Goal: Information Seeking & Learning: Learn about a topic

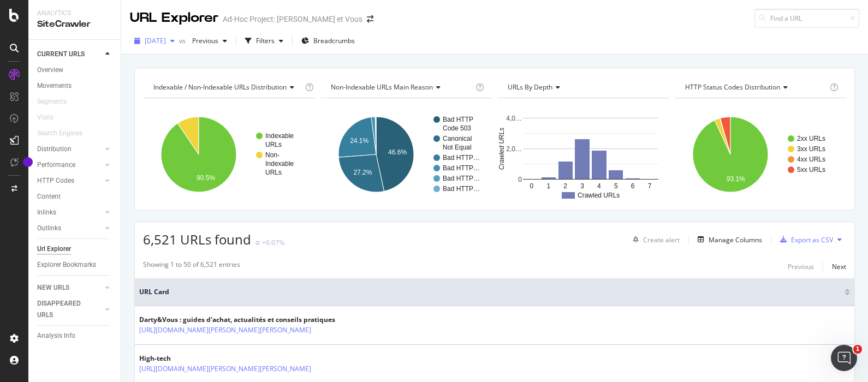
click at [166, 40] on span "[DATE]" at bounding box center [155, 40] width 21 height 9
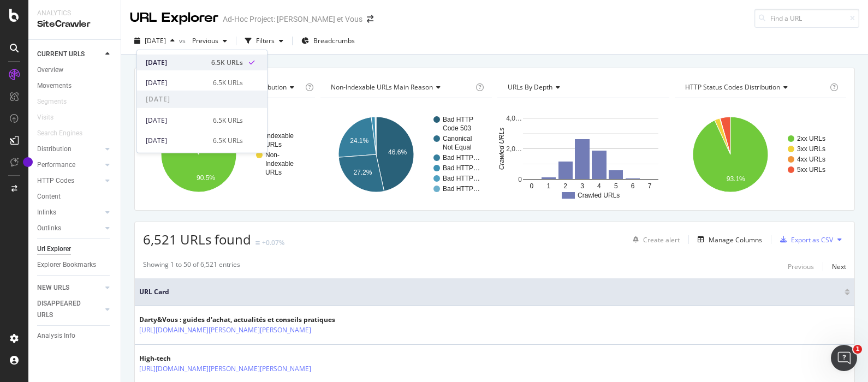
click at [182, 64] on div "[DATE]" at bounding box center [175, 62] width 59 height 10
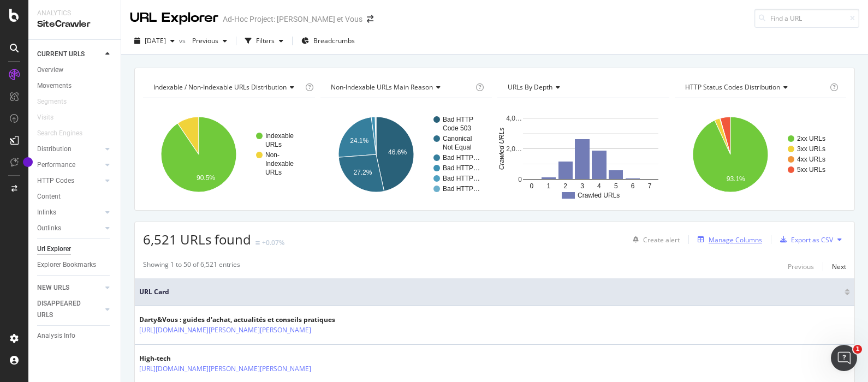
click at [723, 234] on div "Manage Columns" at bounding box center [727, 240] width 69 height 12
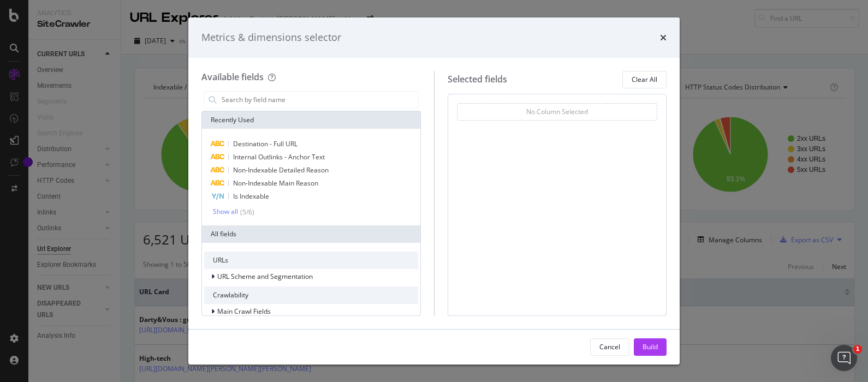
click at [658, 37] on div "Metrics & dimensions selector" at bounding box center [433, 38] width 465 height 14
click at [665, 35] on icon "times" at bounding box center [663, 37] width 7 height 9
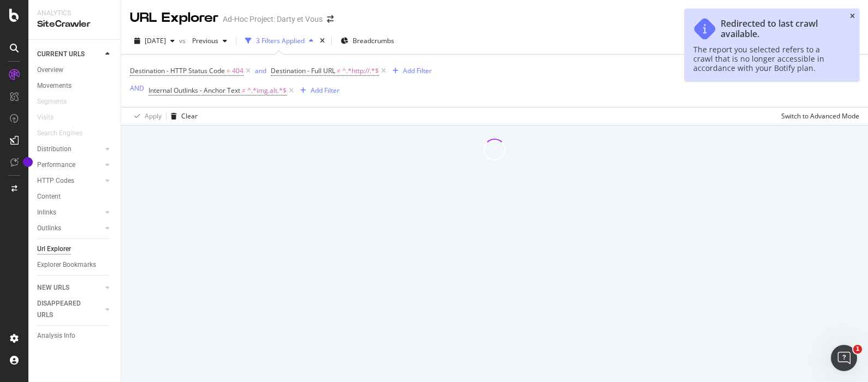
click at [850, 17] on icon "close toast" at bounding box center [852, 16] width 5 height 7
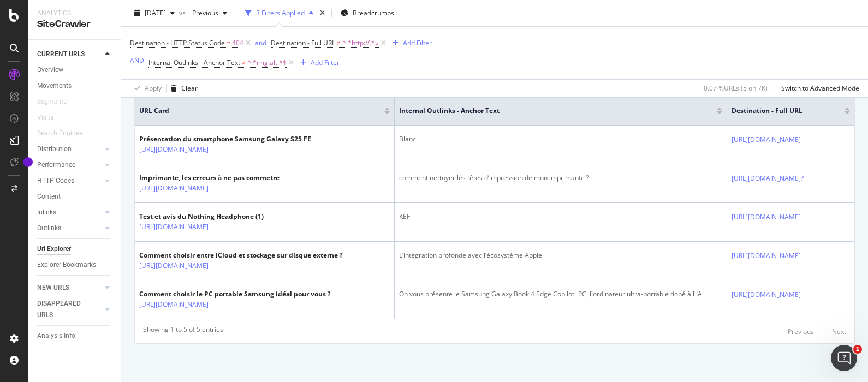
scroll to position [332, 0]
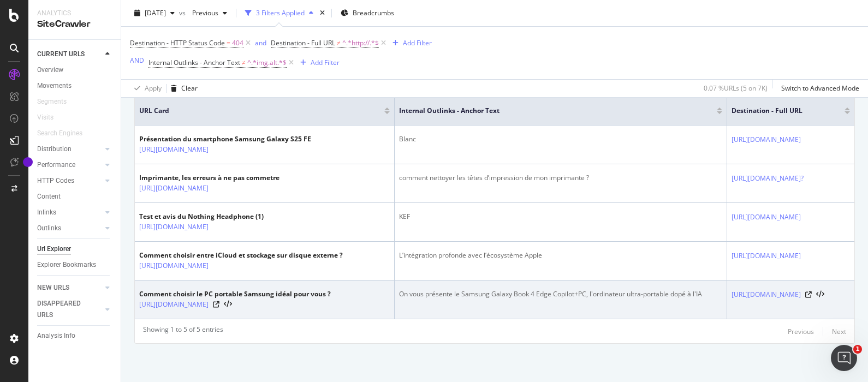
drag, startPoint x: 481, startPoint y: 308, endPoint x: 497, endPoint y: 306, distance: 15.4
click at [497, 306] on td "On vous présente le Samsung Galaxy Book 4 Edge Copilot+PC, l'ordinateur ultra-p…" at bounding box center [561, 299] width 333 height 39
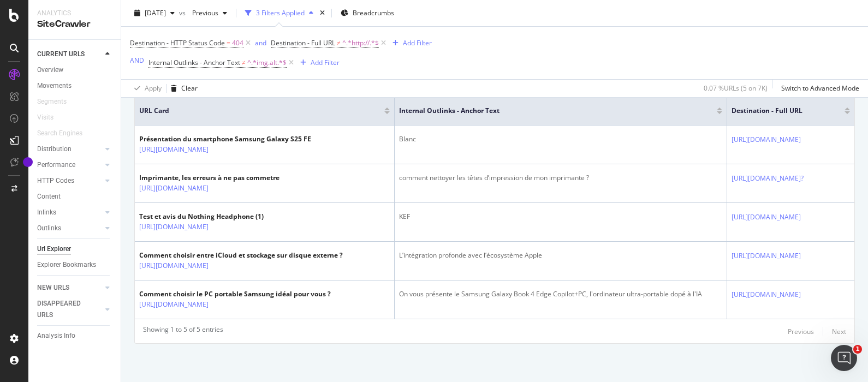
scroll to position [0, 0]
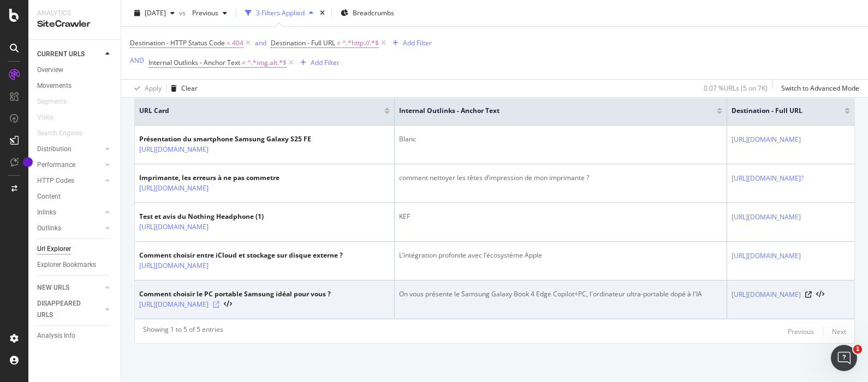
click at [219, 301] on icon at bounding box center [216, 304] width 7 height 7
drag, startPoint x: 497, startPoint y: 306, endPoint x: 509, endPoint y: 306, distance: 12.6
click at [509, 306] on td "On vous présente le Samsung Galaxy Book 4 Edge Copilot+PC, l'ordinateur ultra-p…" at bounding box center [561, 299] width 333 height 39
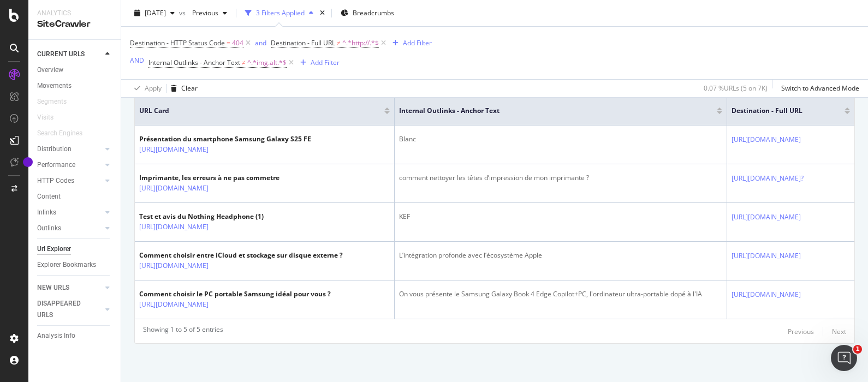
scroll to position [0, 109]
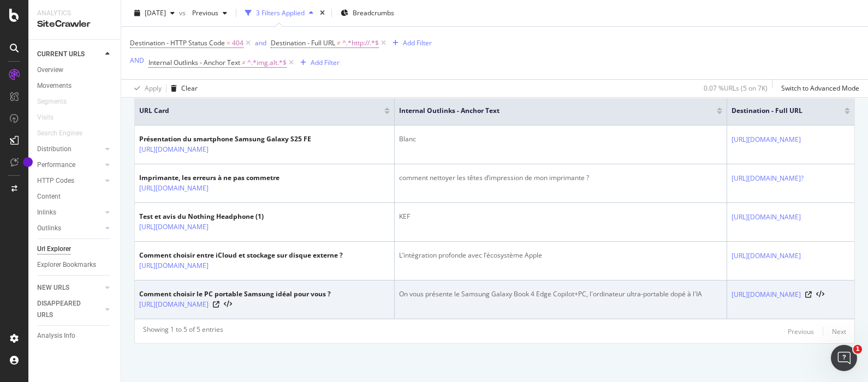
click at [819, 289] on div "https://www.darty.com/darty-et-vous/high-tech/informatique/pc-mac/le%20Samsung%…" at bounding box center [790, 294] width 118 height 11
click at [811, 291] on icon at bounding box center [808, 294] width 7 height 7
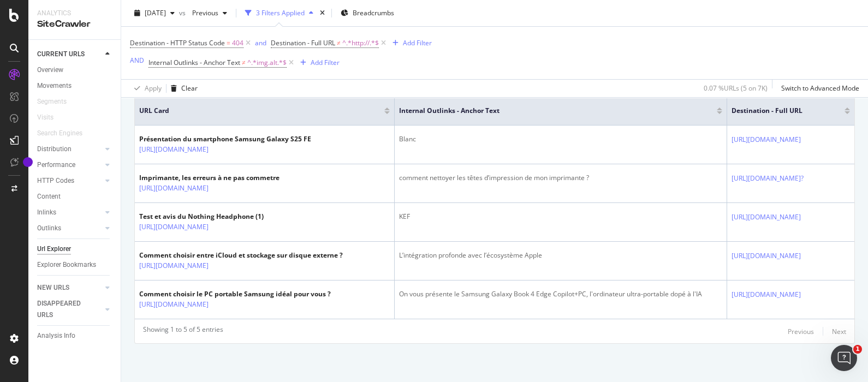
scroll to position [264, 0]
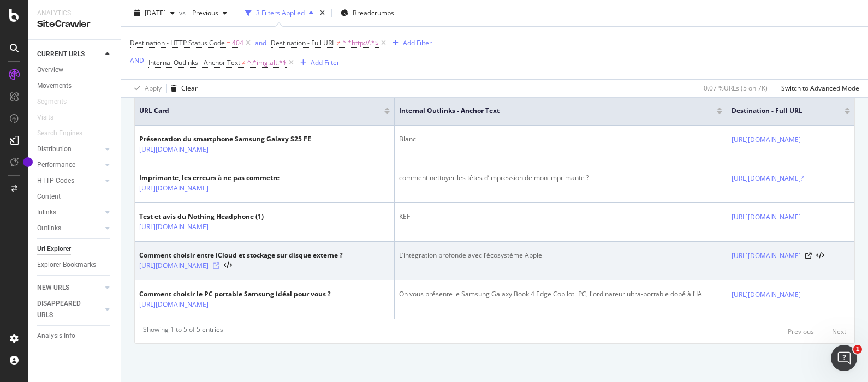
click at [219, 269] on icon at bounding box center [216, 265] width 7 height 7
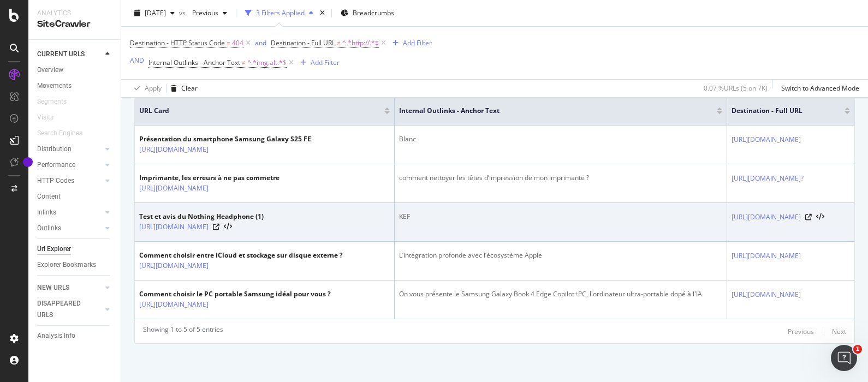
click at [264, 222] on div "[URL][DOMAIN_NAME][PERSON_NAME][PERSON_NAME]" at bounding box center [201, 227] width 124 height 11
click at [219, 224] on icon at bounding box center [216, 227] width 7 height 7
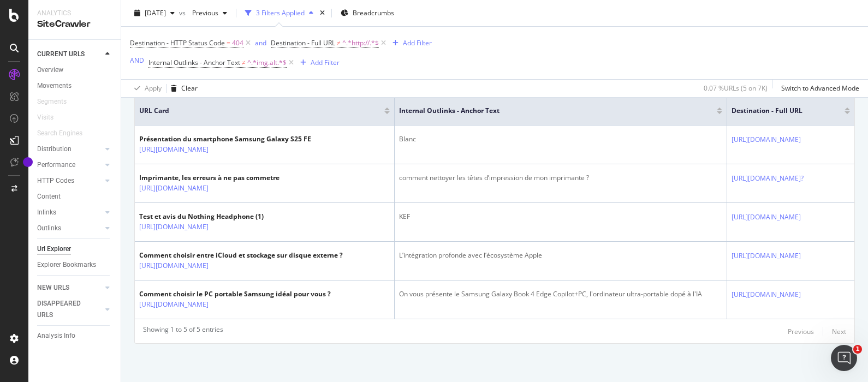
scroll to position [0, 109]
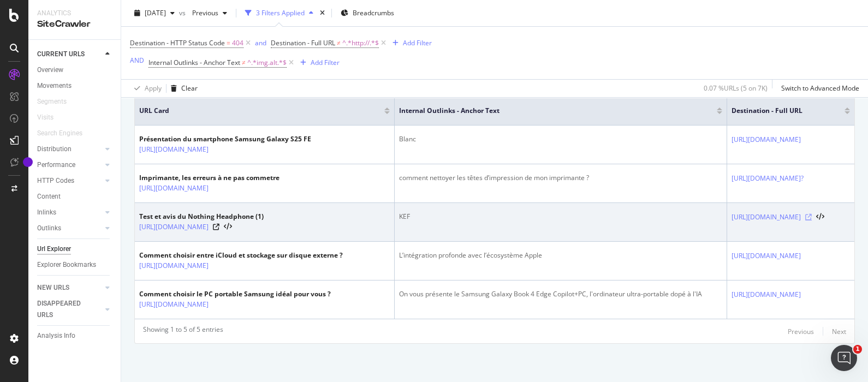
click at [811, 214] on icon at bounding box center [808, 217] width 7 height 7
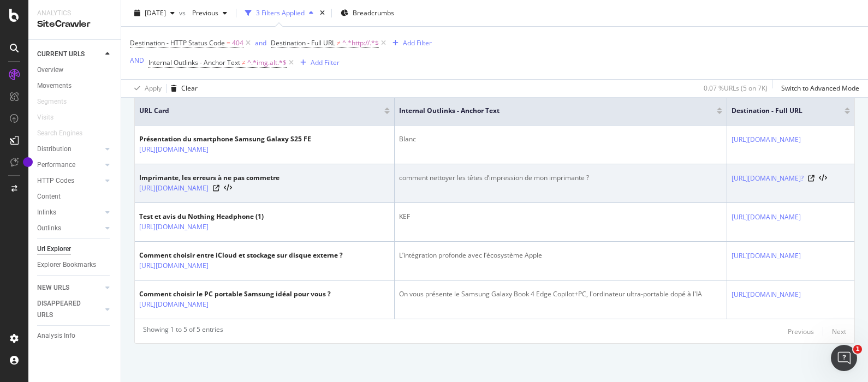
scroll to position [196, 0]
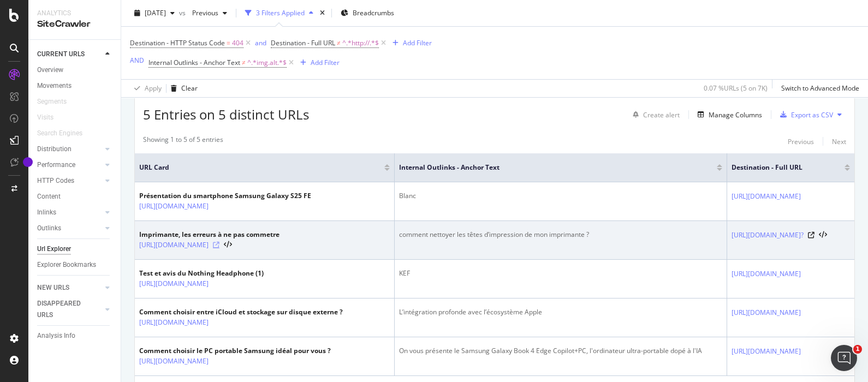
click at [219, 248] on icon at bounding box center [216, 245] width 7 height 7
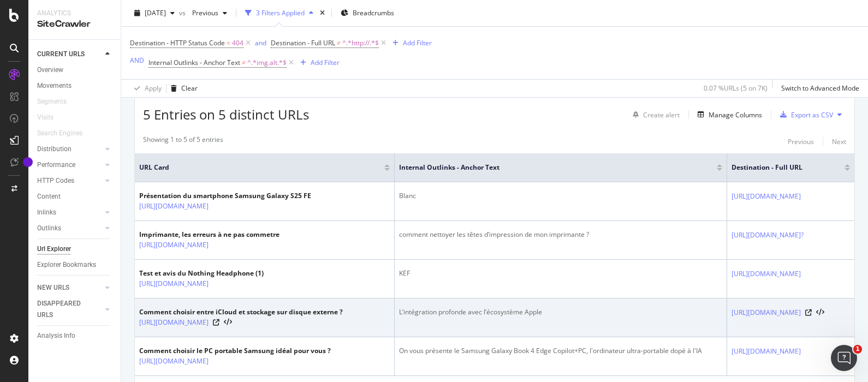
drag, startPoint x: 274, startPoint y: 381, endPoint x: 292, endPoint y: 381, distance: 17.5
click at [292, 337] on td "Comment choisir entre iCloud et stockage sur disque externe ? https://www.darty…" at bounding box center [265, 318] width 260 height 39
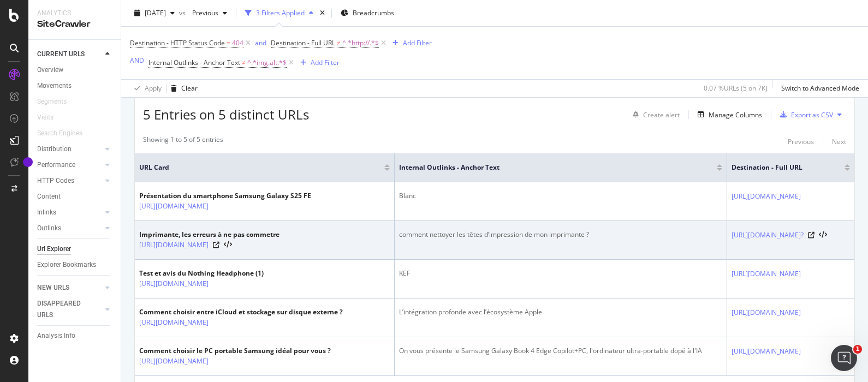
click at [499, 260] on td "comment nettoyer les têtes d’impression de mon imprimante ?" at bounding box center [561, 240] width 333 height 39
click at [814, 238] on icon at bounding box center [811, 235] width 7 height 7
drag, startPoint x: 396, startPoint y: 248, endPoint x: 286, endPoint y: 242, distance: 109.3
click at [286, 242] on tr "Imprimante, les erreurs à ne pas commetre https://www.darty.com/darty-et-vous/h…" at bounding box center [494, 240] width 719 height 39
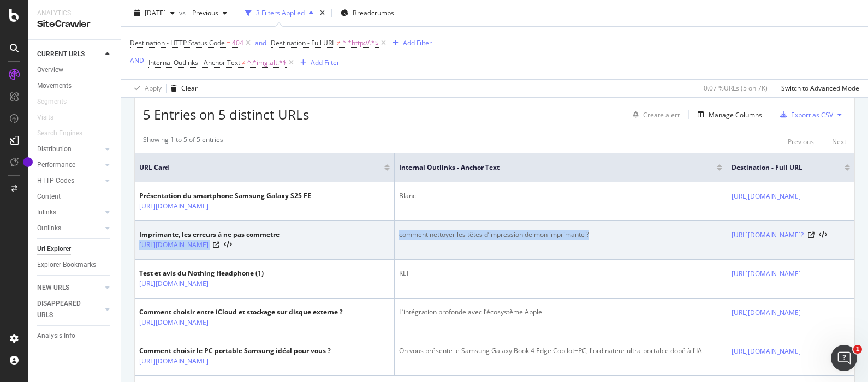
drag, startPoint x: 286, startPoint y: 242, endPoint x: 380, endPoint y: 243, distance: 93.3
click at [399, 240] on div "comment nettoyer les têtes d’impression de mon imprimante ?" at bounding box center [561, 235] width 324 height 10
click at [500, 240] on div "comment nettoyer les têtes d’impression de mon imprimante ?" at bounding box center [561, 235] width 324 height 10
click at [491, 240] on div "comment nettoyer les têtes d’impression de mon imprimante ?" at bounding box center [561, 235] width 324 height 10
drag, startPoint x: 492, startPoint y: 246, endPoint x: 299, endPoint y: 246, distance: 193.7
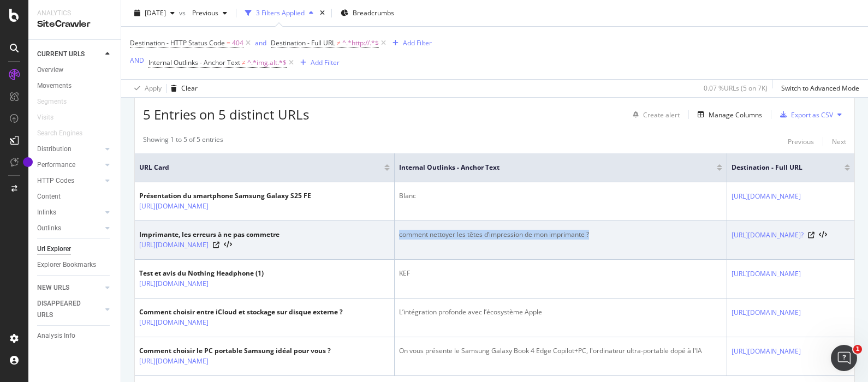
click at [395, 246] on td "comment nettoyer les têtes d’impression de mon imprimante ?" at bounding box center [561, 240] width 333 height 39
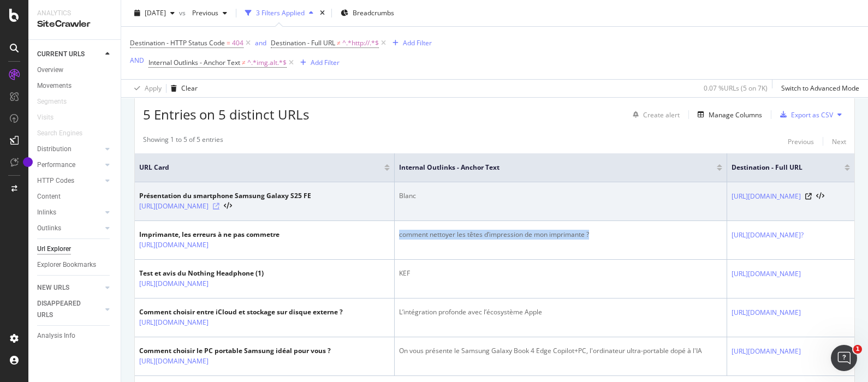
click at [219, 210] on icon at bounding box center [216, 206] width 7 height 7
click at [818, 202] on div "https://www.darty.com/darty-et-vous/high-tech/mobilite/smartphones/nav/achat/gp…" at bounding box center [790, 196] width 118 height 11
click at [811, 200] on icon at bounding box center [808, 196] width 7 height 7
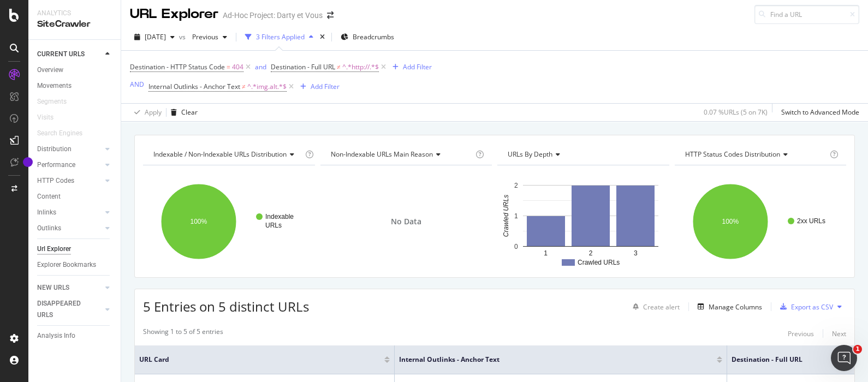
scroll to position [0, 0]
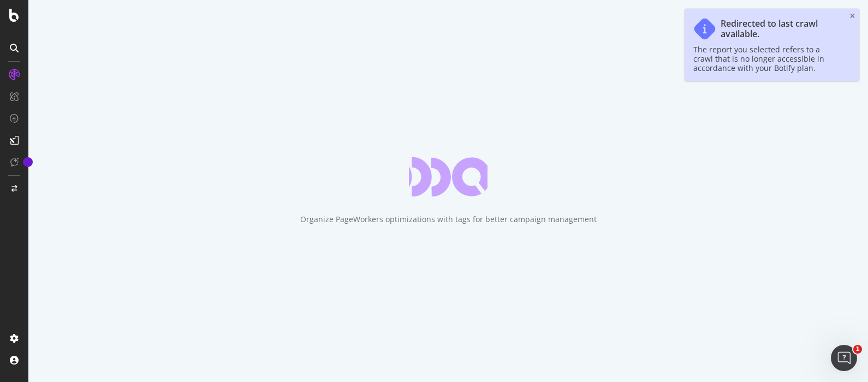
click at [855, 16] on div "Redirected to last crawl available. The report you selected refers to a crawl t…" at bounding box center [771, 45] width 175 height 73
click at [852, 15] on icon "close toast" at bounding box center [852, 16] width 5 height 7
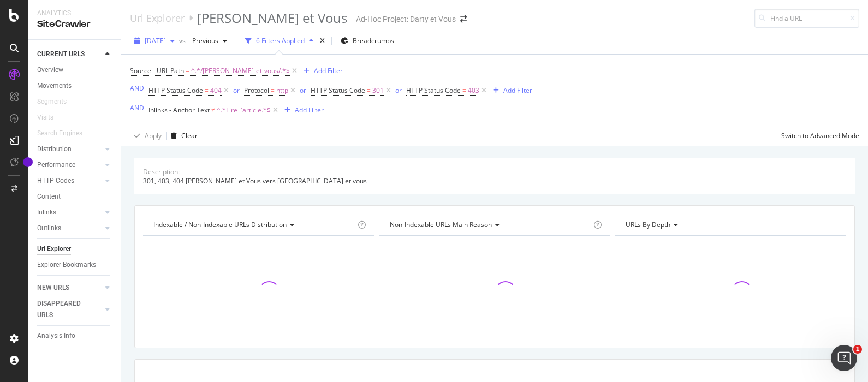
click at [160, 37] on span "[DATE]" at bounding box center [155, 40] width 21 height 9
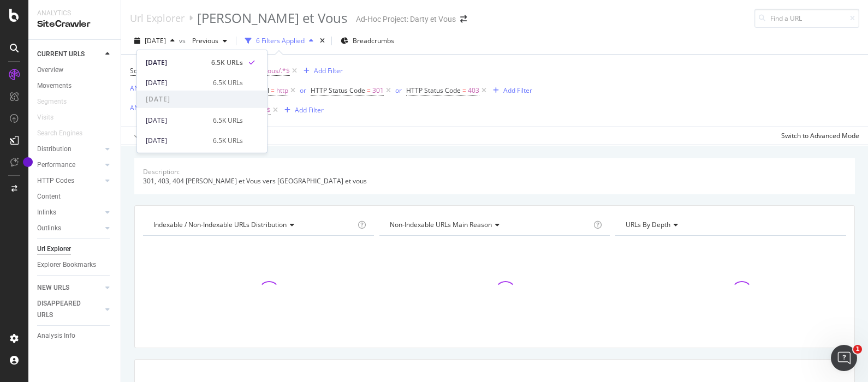
click at [539, 58] on div "Source - URL Path = ^.*/[PERSON_NAME]-et-vous/.*$ Add Filter AND HTTP Status Co…" at bounding box center [494, 91] width 729 height 72
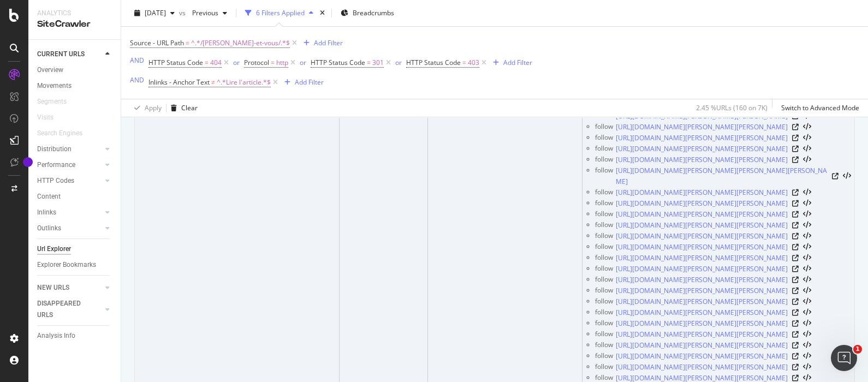
scroll to position [1953, 0]
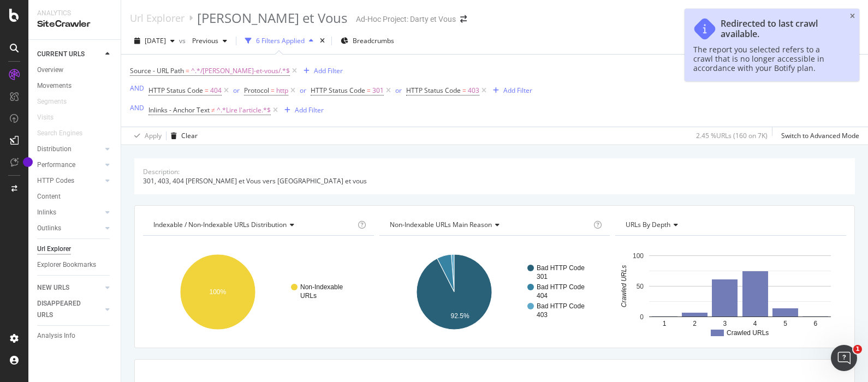
click at [850, 14] on icon "close toast" at bounding box center [852, 16] width 5 height 7
click at [853, 15] on div "Url Explorer Darty et Vous Ad-Hoc Project: Darty et Vous" at bounding box center [494, 14] width 747 height 28
click at [854, 16] on div "Url Explorer Darty et Vous Ad-Hoc Project: Darty et Vous" at bounding box center [494, 14] width 747 height 28
click at [852, 13] on icon "close toast" at bounding box center [852, 16] width 5 height 7
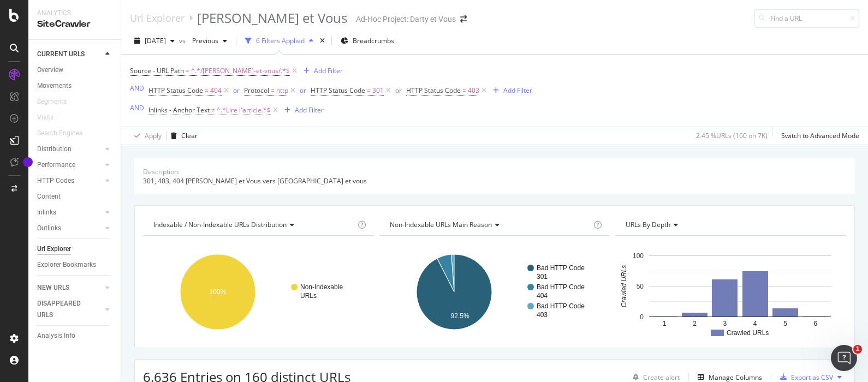
scroll to position [2840, 0]
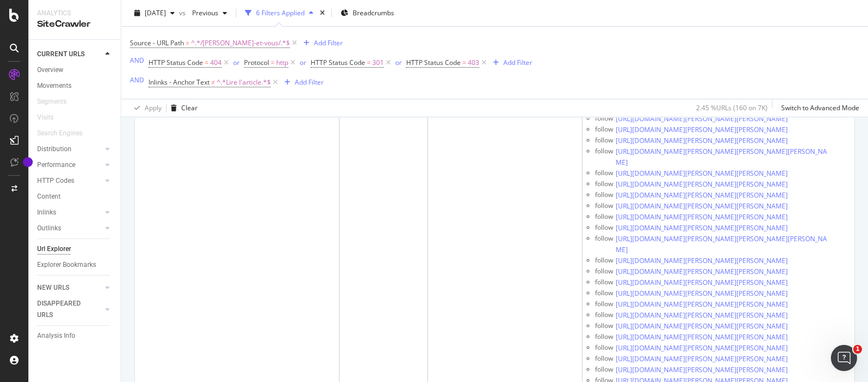
click at [817, 44] on div "Source - URL Path = ^.*/darty-et-vous/.*$ Add Filter AND HTTP Status Code = 404…" at bounding box center [494, 63] width 729 height 72
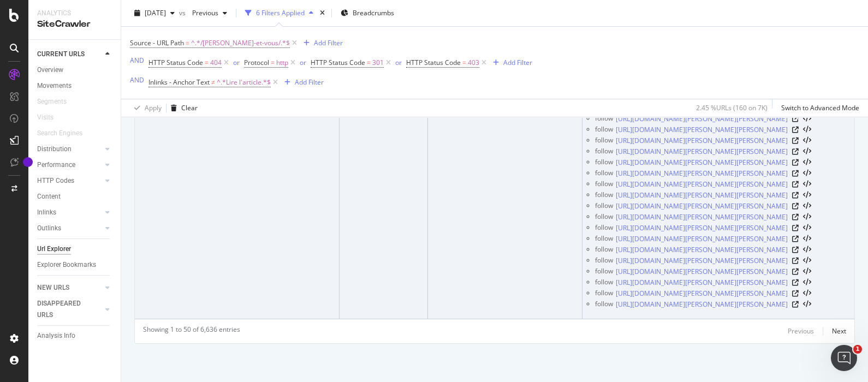
scroll to position [304375, 0]
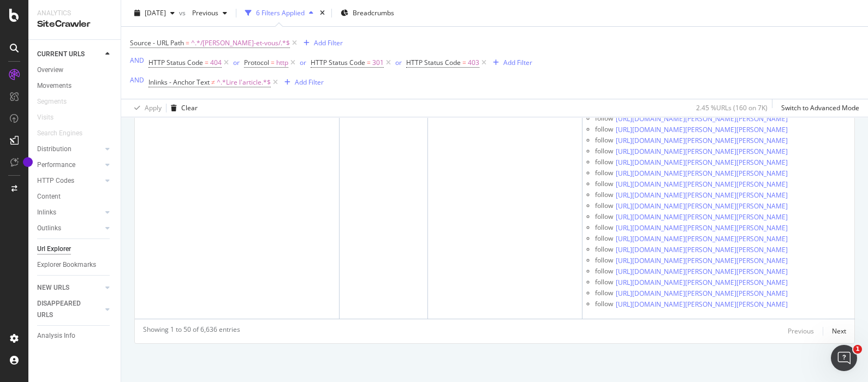
scroll to position [310446, 0]
drag, startPoint x: 828, startPoint y: 333, endPoint x: 816, endPoint y: 344, distance: 16.6
click at [832, 333] on div "Next" at bounding box center [839, 330] width 14 height 9
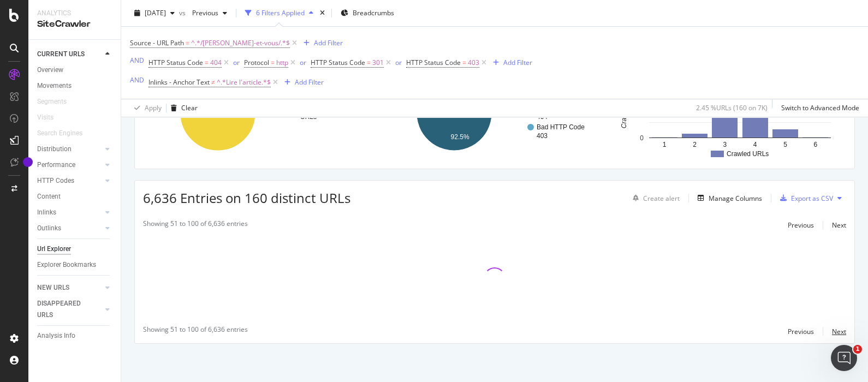
scroll to position [180, 0]
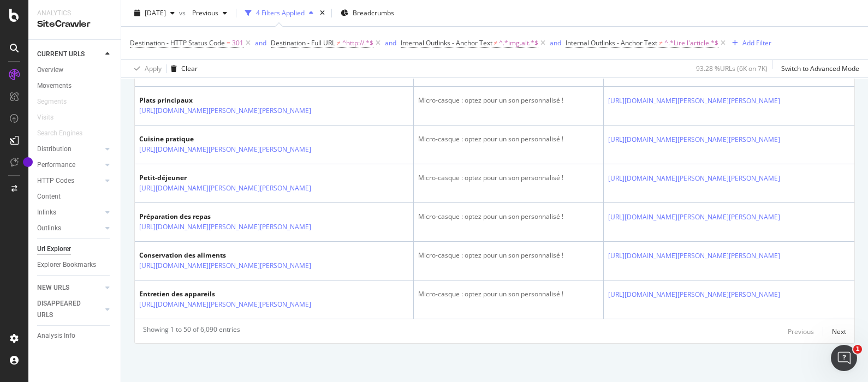
scroll to position [2153, 0]
click at [832, 330] on div "Next" at bounding box center [839, 331] width 14 height 9
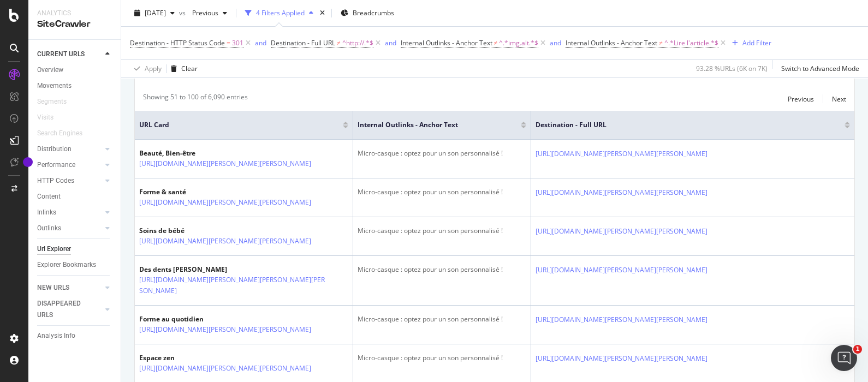
scroll to position [151, 0]
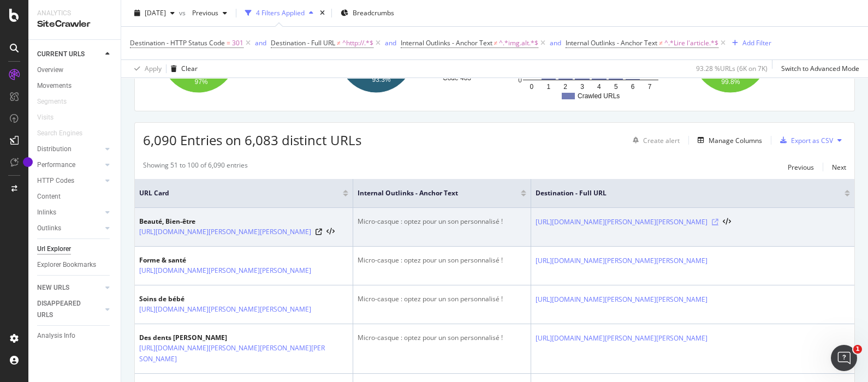
click at [718, 224] on icon at bounding box center [715, 222] width 7 height 7
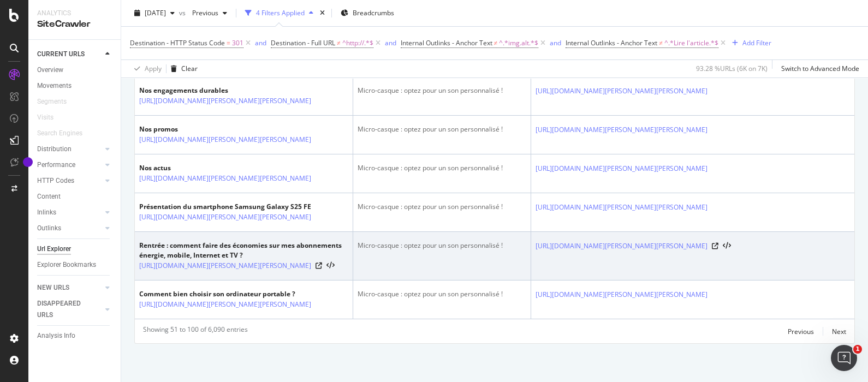
scroll to position [2470, 0]
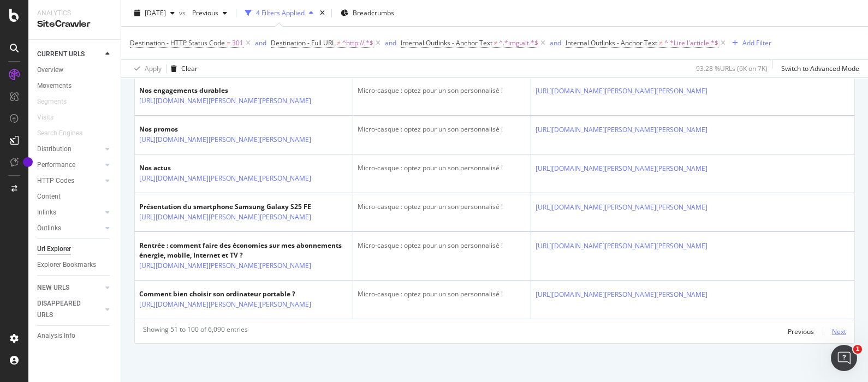
click at [833, 331] on div "Next" at bounding box center [839, 331] width 14 height 9
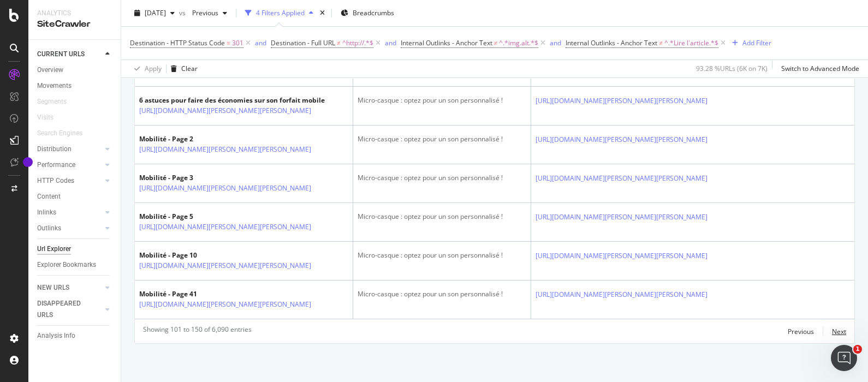
scroll to position [2712, 0]
click at [832, 330] on div "Next" at bounding box center [839, 331] width 14 height 9
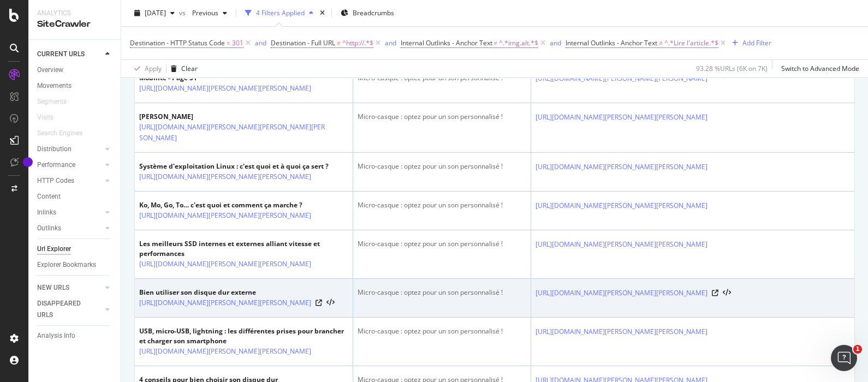
scroll to position [272, 0]
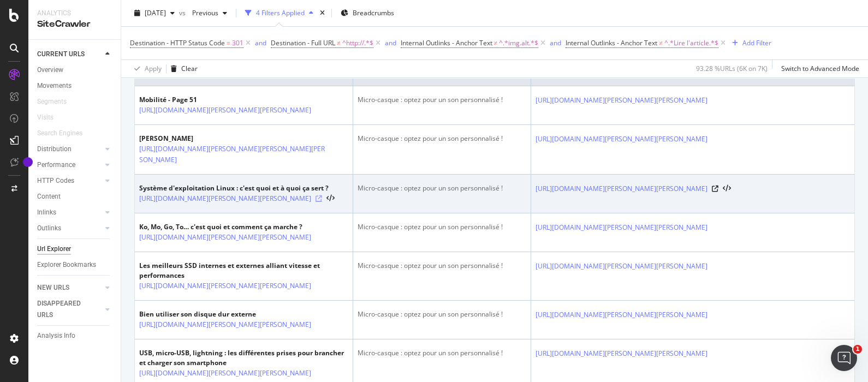
click at [322, 202] on icon at bounding box center [318, 198] width 7 height 7
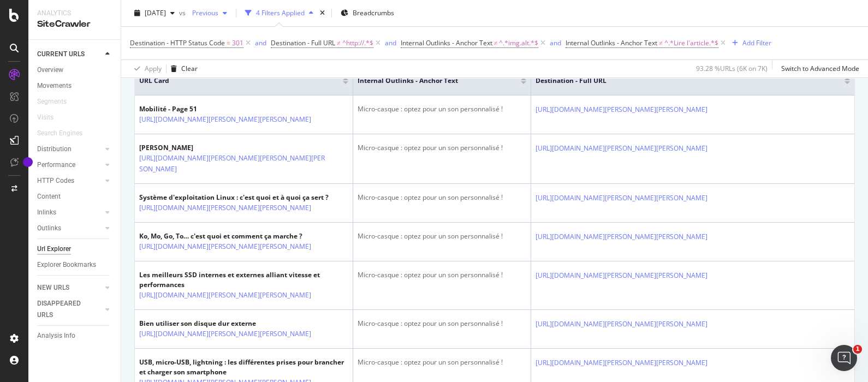
scroll to position [242, 0]
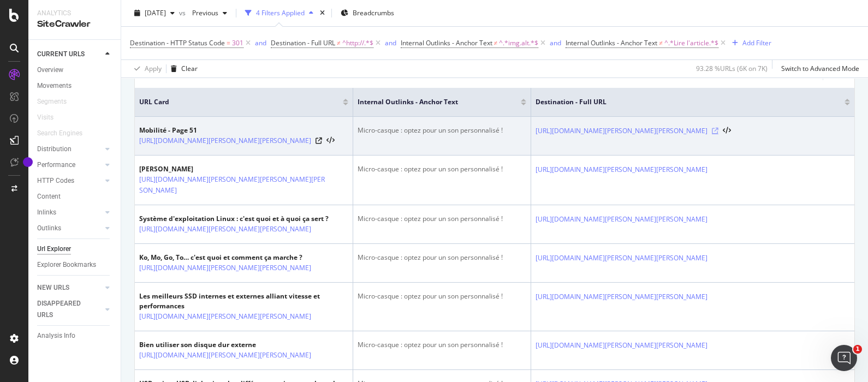
click at [718, 134] on icon at bounding box center [715, 131] width 7 height 7
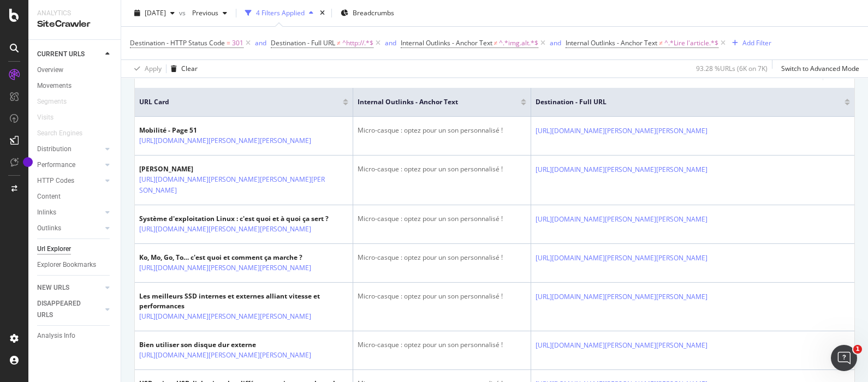
click at [591, 65] on div "Apply Clear 93.28 % URLs ( 6K on 7K ) Switch to Advanced Mode" at bounding box center [494, 68] width 747 height 18
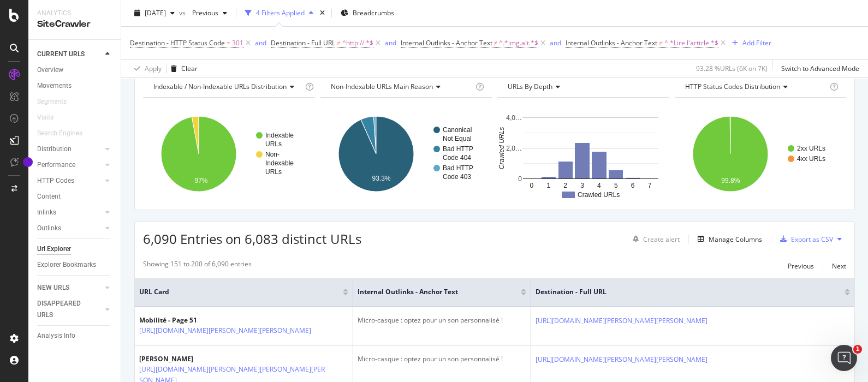
scroll to position [0, 0]
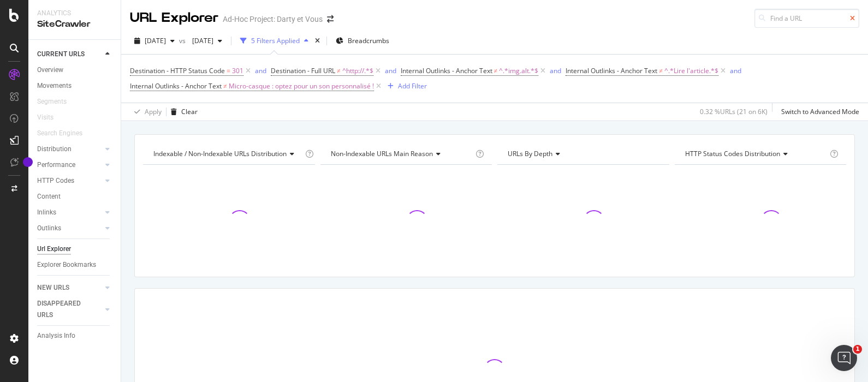
click at [850, 17] on icon at bounding box center [852, 18] width 5 height 7
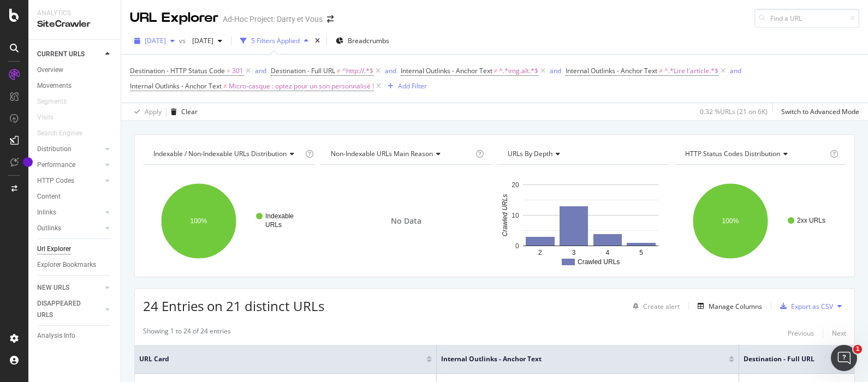
click at [166, 44] on span "[DATE]" at bounding box center [155, 40] width 21 height 9
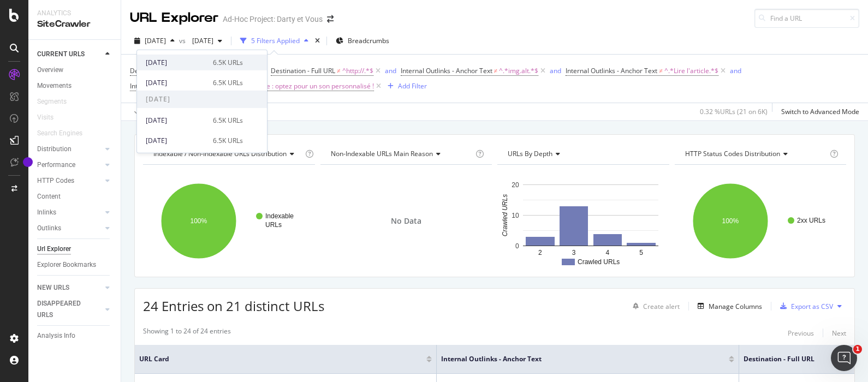
click at [199, 61] on div "[DATE]" at bounding box center [176, 62] width 61 height 10
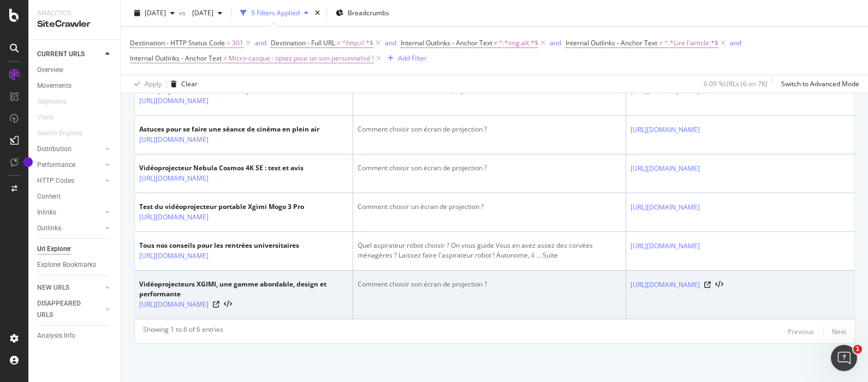
scroll to position [427, 0]
click at [219, 301] on icon at bounding box center [216, 304] width 7 height 7
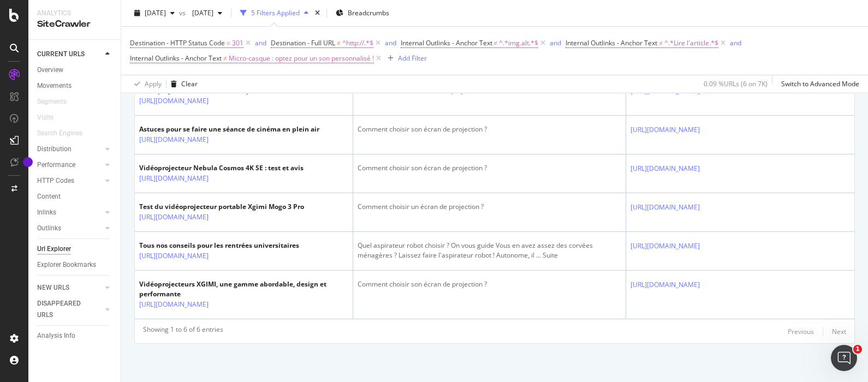
scroll to position [0, 55]
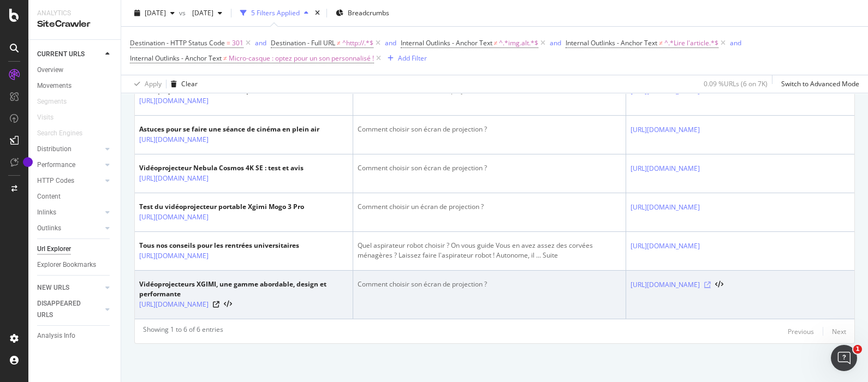
click at [711, 282] on icon at bounding box center [707, 285] width 7 height 7
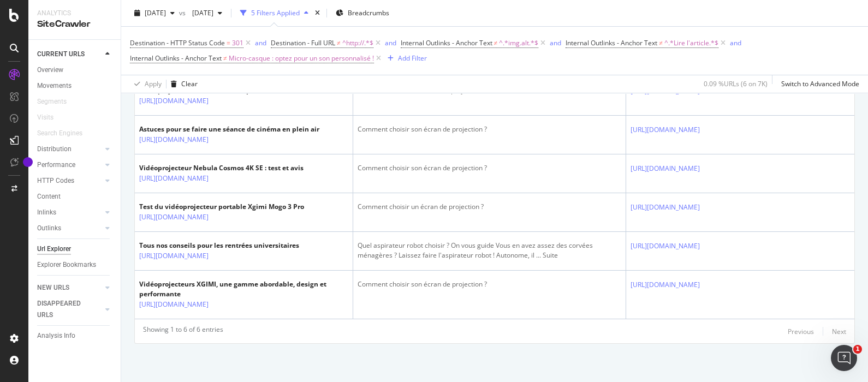
drag, startPoint x: 286, startPoint y: 308, endPoint x: 207, endPoint y: 309, distance: 79.1
click at [207, 309] on div "URL Card Internal Outlinks - Anchor Text Destination - Full URL Vidéoprojecteur…" at bounding box center [494, 183] width 719 height 271
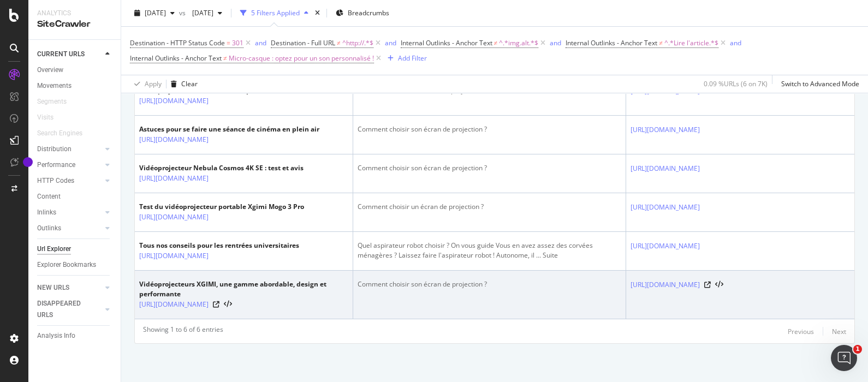
drag, startPoint x: 207, startPoint y: 309, endPoint x: 352, endPoint y: 295, distance: 145.3
click at [353, 295] on td "Comment choisir son écran de projection ?" at bounding box center [489, 295] width 273 height 49
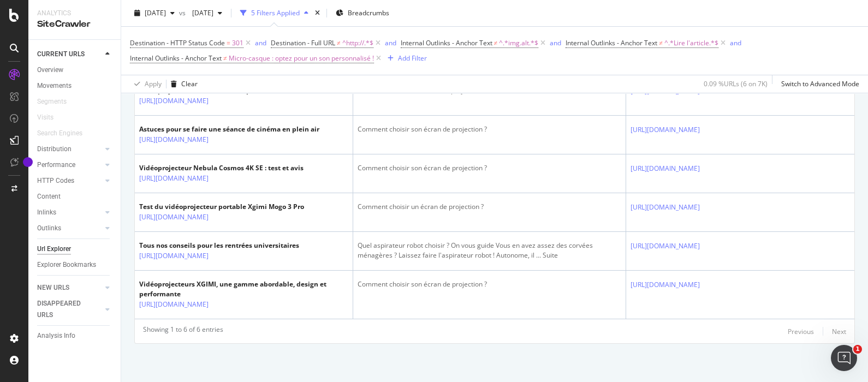
scroll to position [0, 0]
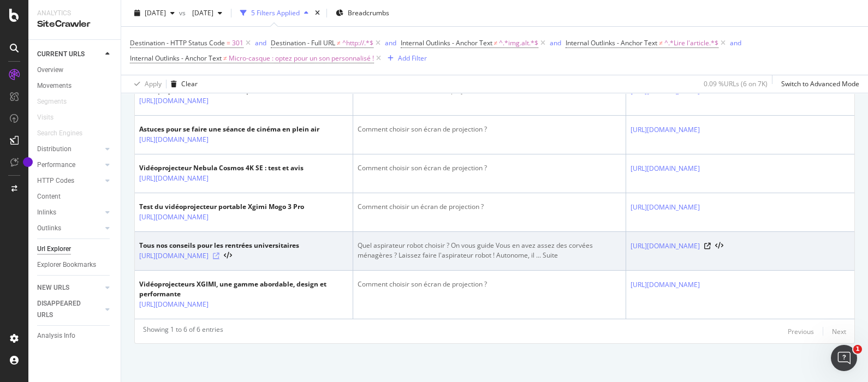
click at [219, 253] on icon at bounding box center [216, 256] width 7 height 7
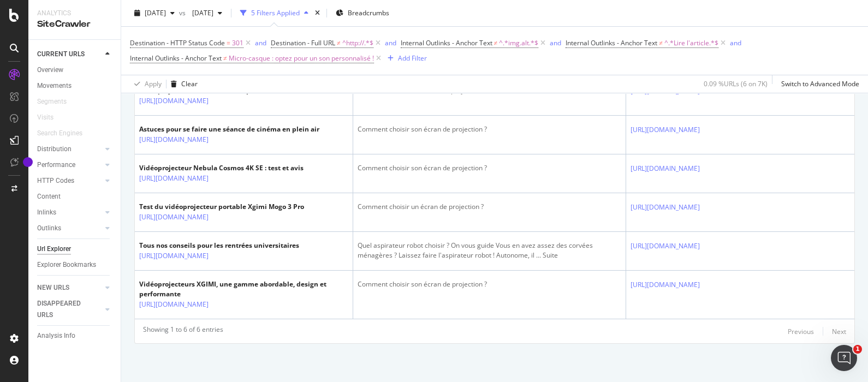
scroll to position [0, 55]
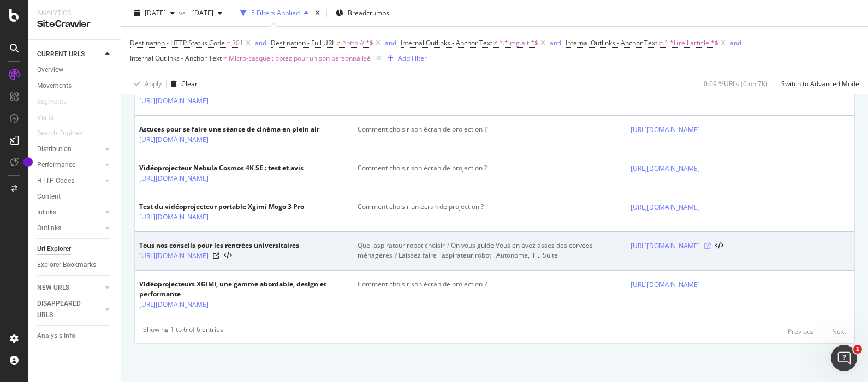
click at [711, 243] on icon at bounding box center [707, 246] width 7 height 7
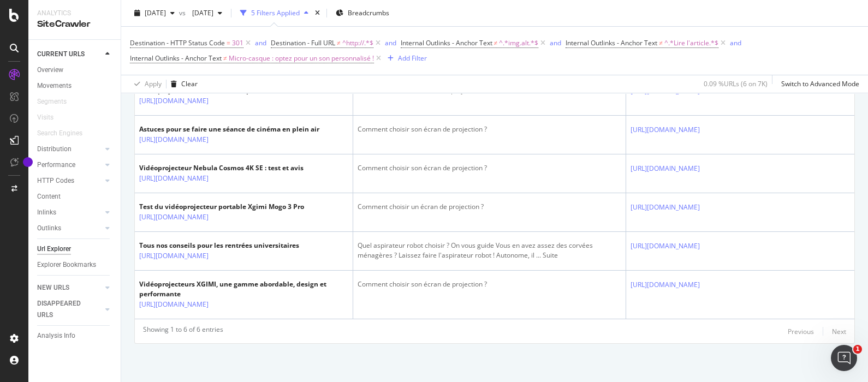
scroll to position [0, 0]
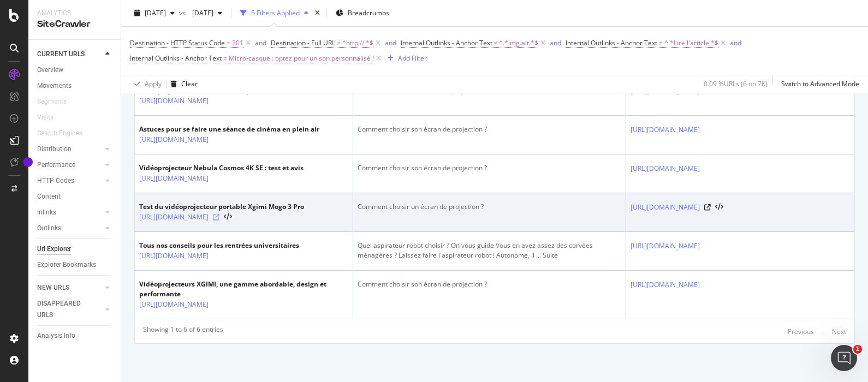
click at [219, 214] on icon at bounding box center [216, 217] width 7 height 7
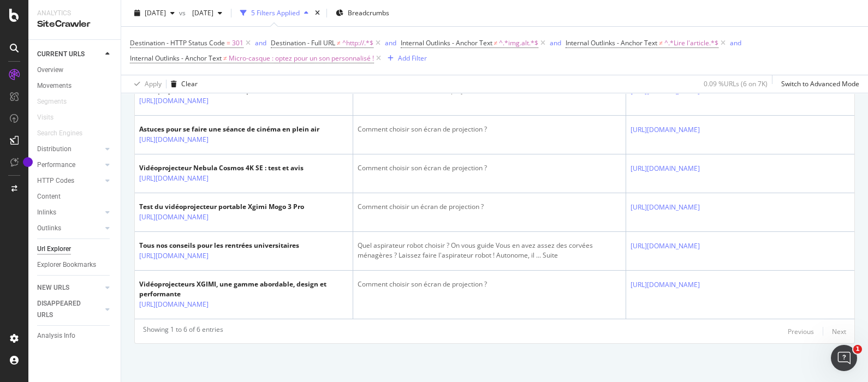
scroll to position [0, 55]
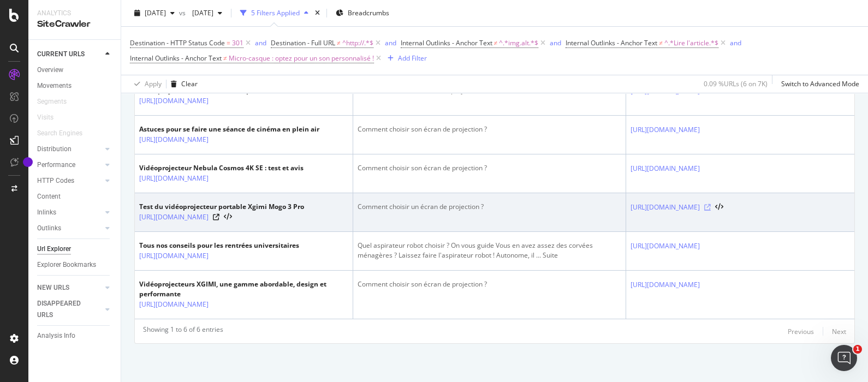
click at [711, 204] on icon at bounding box center [707, 207] width 7 height 7
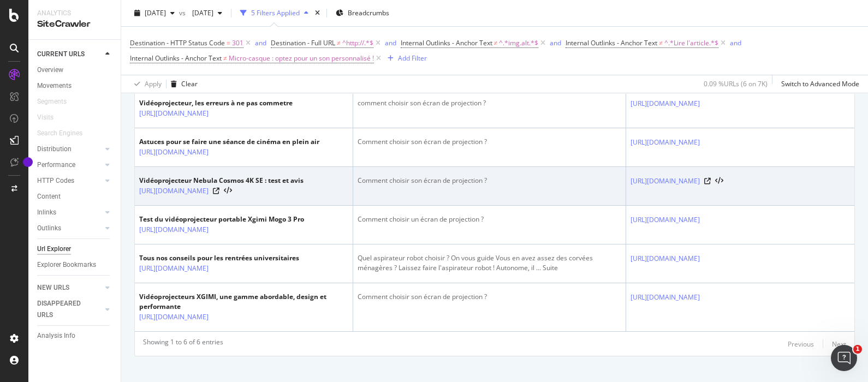
scroll to position [290, 0]
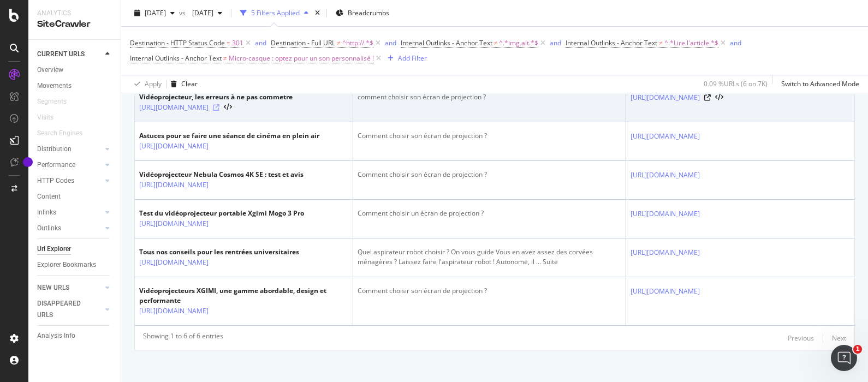
click at [219, 111] on icon at bounding box center [216, 107] width 7 height 7
click at [711, 101] on icon at bounding box center [707, 97] width 7 height 7
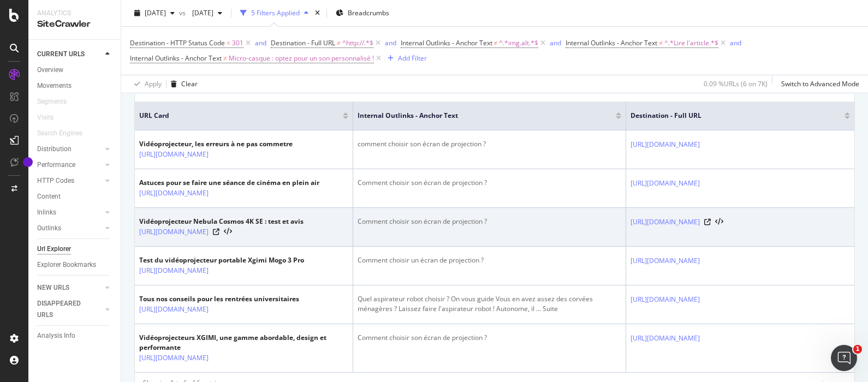
scroll to position [222, 0]
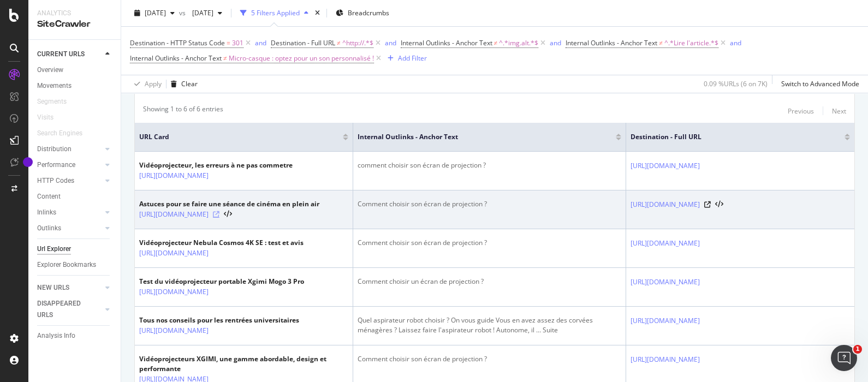
click at [219, 218] on icon at bounding box center [216, 214] width 7 height 7
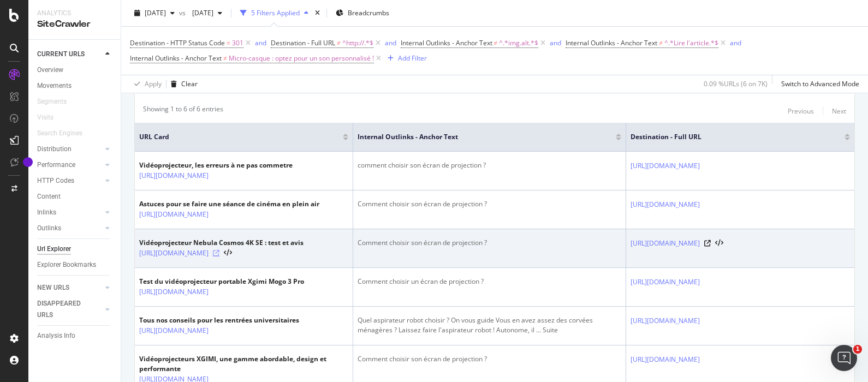
click at [219, 256] on icon at bounding box center [216, 253] width 7 height 7
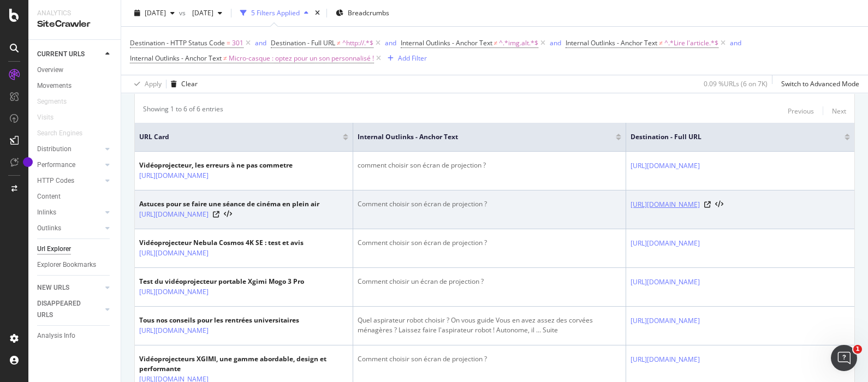
scroll to position [290, 0]
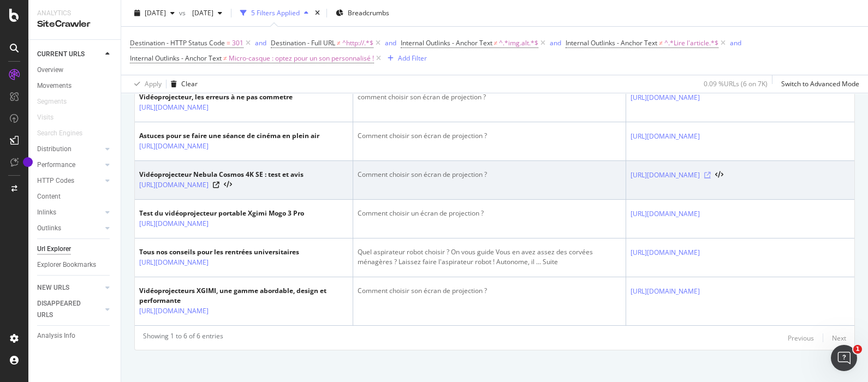
click at [711, 178] on icon at bounding box center [707, 175] width 7 height 7
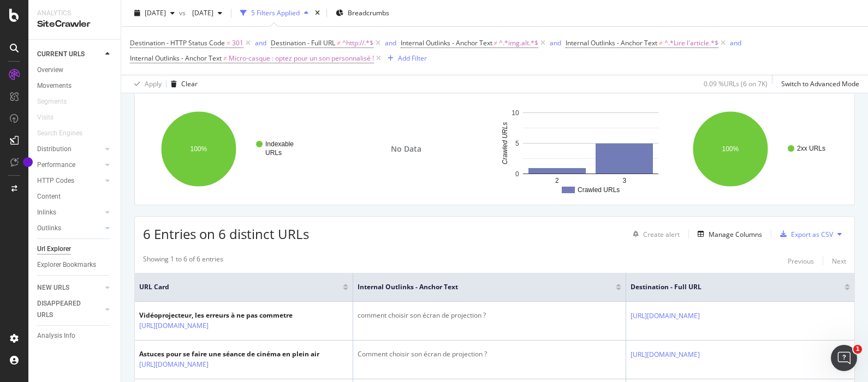
scroll to position [0, 0]
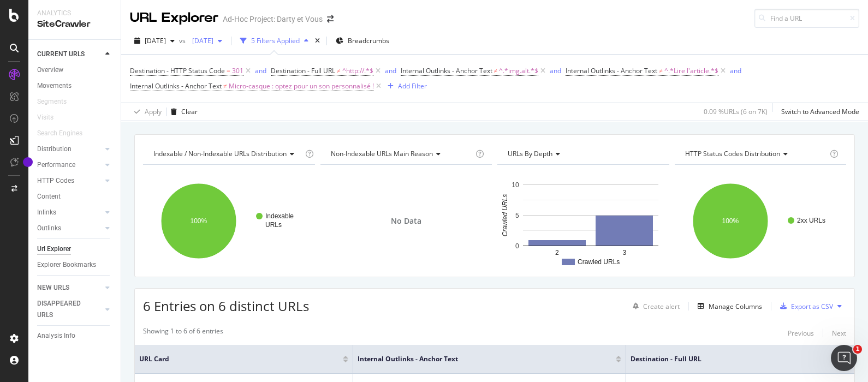
click at [213, 42] on span "[DATE]" at bounding box center [201, 40] width 26 height 9
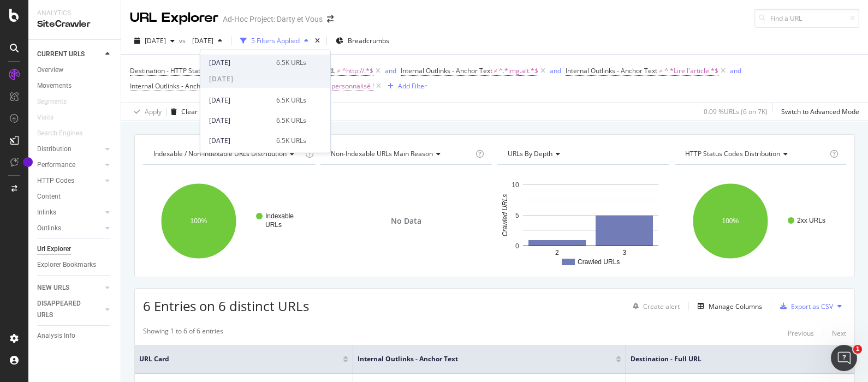
click at [245, 60] on div "[DATE]" at bounding box center [239, 62] width 61 height 10
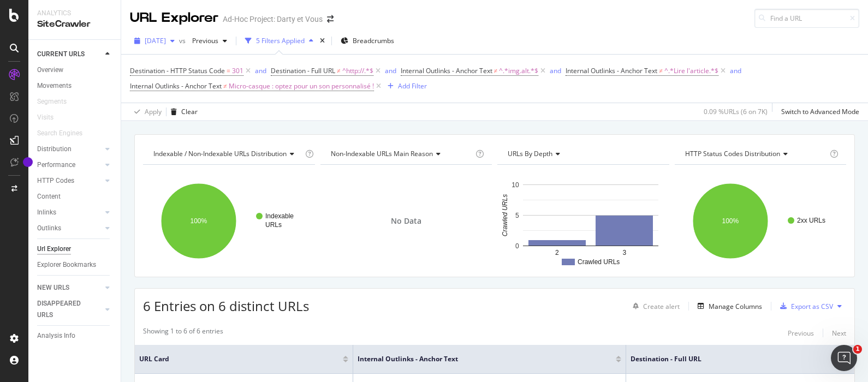
click at [166, 37] on span "[DATE]" at bounding box center [155, 40] width 21 height 9
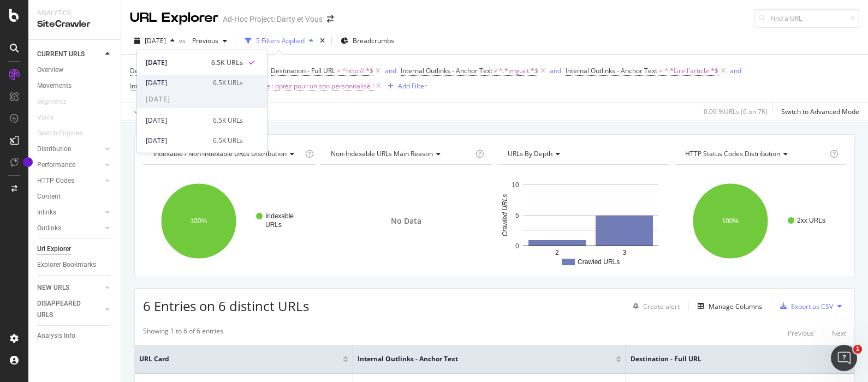
click at [190, 79] on div "[DATE]" at bounding box center [176, 82] width 61 height 10
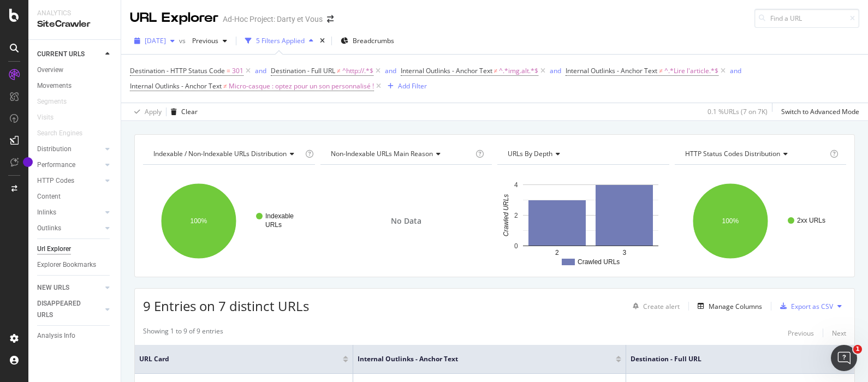
click at [164, 39] on span "[DATE]" at bounding box center [155, 40] width 21 height 9
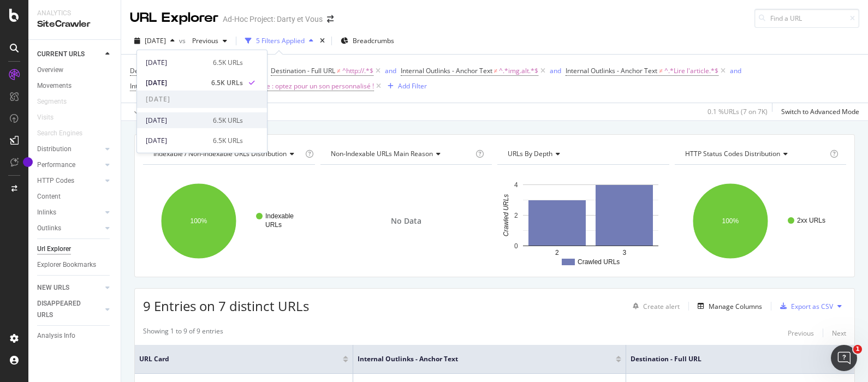
click at [187, 128] on div "2025 Aug. 25th 6.5K URLs" at bounding box center [202, 120] width 130 height 16
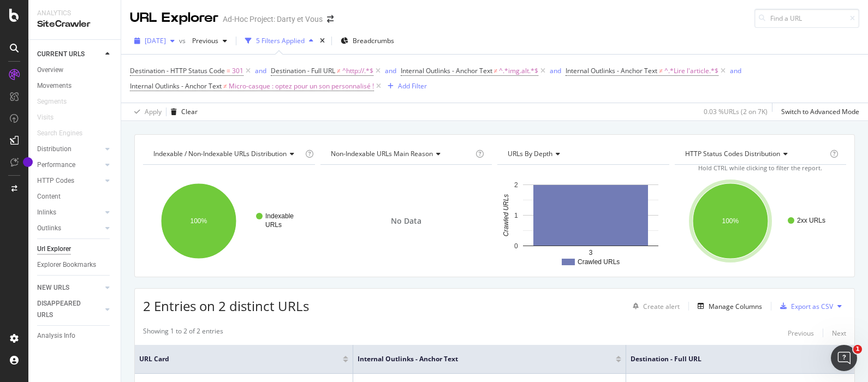
click at [170, 33] on div "[DATE]" at bounding box center [154, 41] width 49 height 16
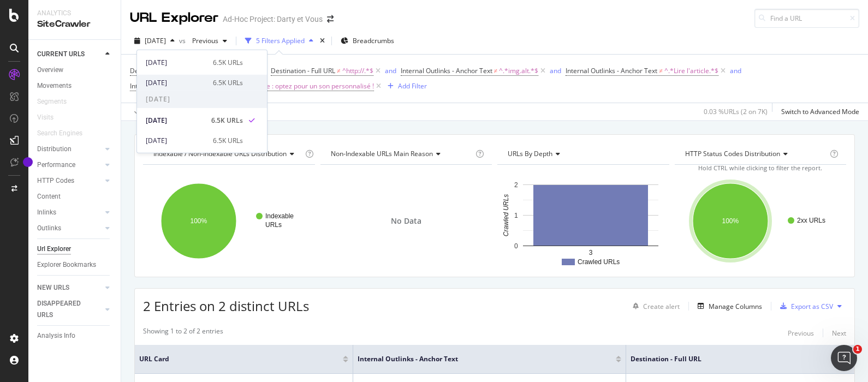
click at [175, 82] on div "[DATE]" at bounding box center [176, 82] width 61 height 10
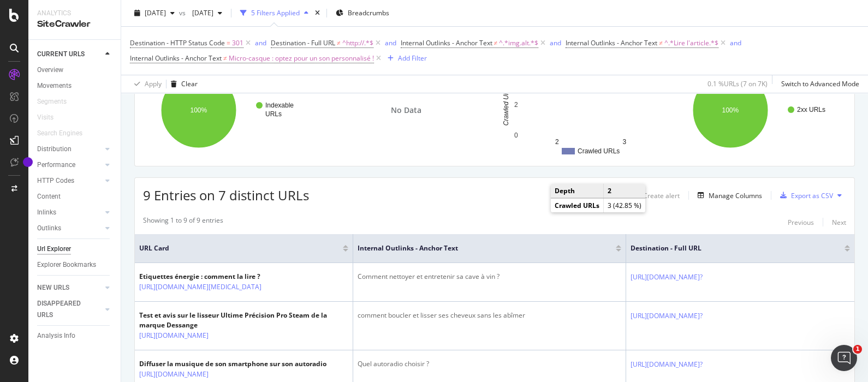
scroll to position [205, 0]
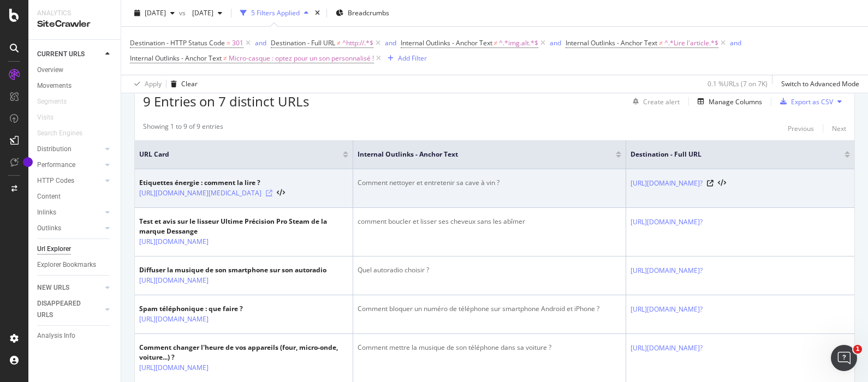
click at [272, 196] on icon at bounding box center [269, 193] width 7 height 7
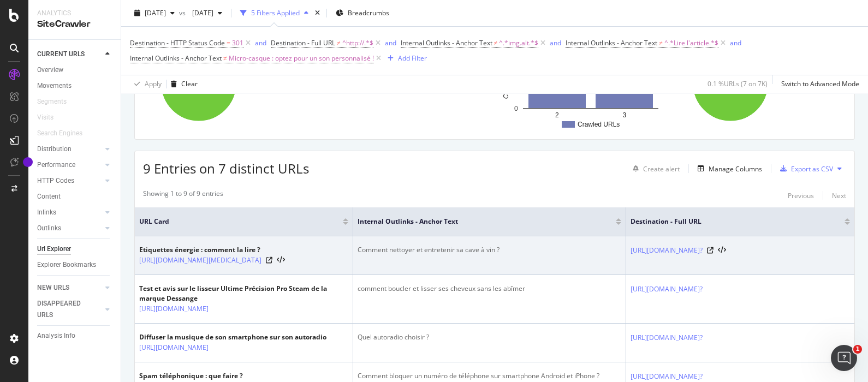
scroll to position [136, 0]
click at [544, 256] on td "Comment nettoyer et entretenir sa cave à vin ?" at bounding box center [489, 257] width 273 height 39
click at [713, 255] on icon at bounding box center [710, 252] width 7 height 7
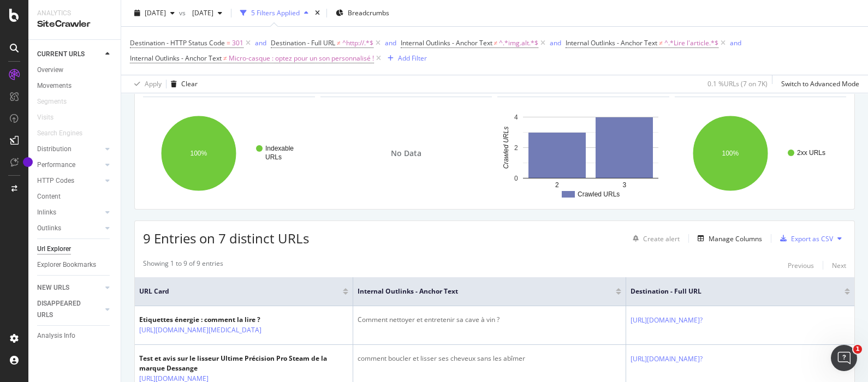
scroll to position [272, 0]
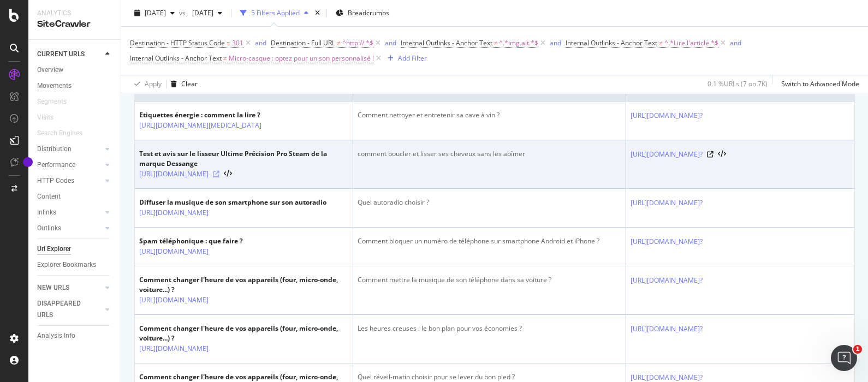
click at [219, 177] on icon at bounding box center [216, 174] width 7 height 7
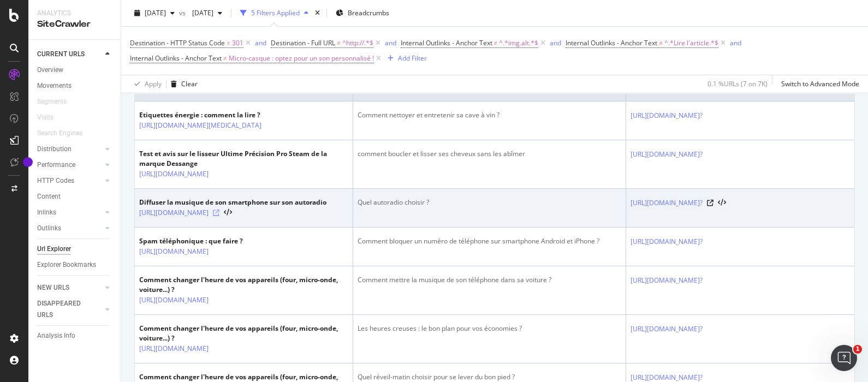
click at [219, 216] on icon at bounding box center [216, 213] width 7 height 7
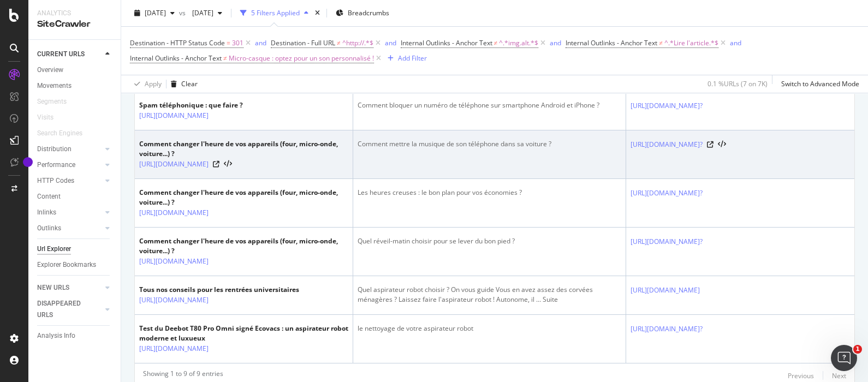
scroll to position [409, 0]
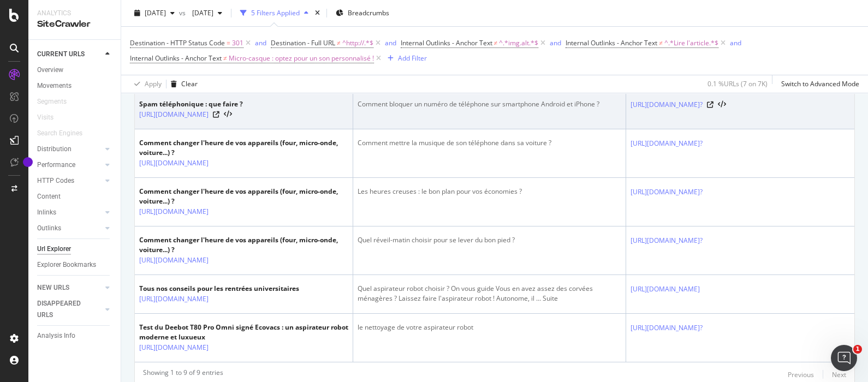
click at [243, 120] on div "https://www.darty.com/darty-et-vous/high-tech/mobilite/smartphones/spam-telepho…" at bounding box center [191, 114] width 104 height 11
click at [219, 118] on icon at bounding box center [216, 114] width 7 height 7
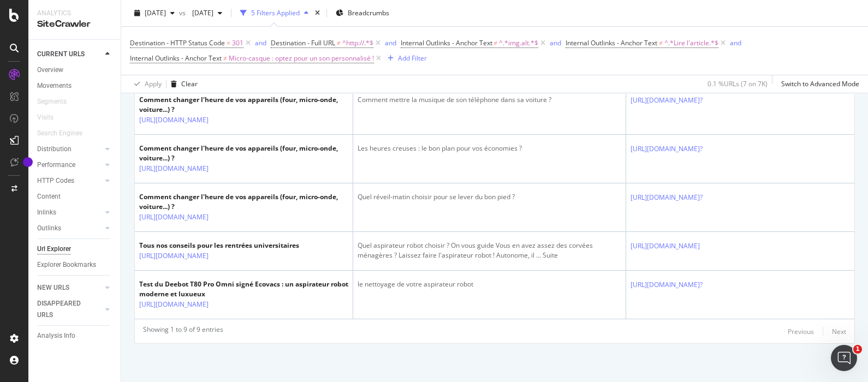
scroll to position [507, 0]
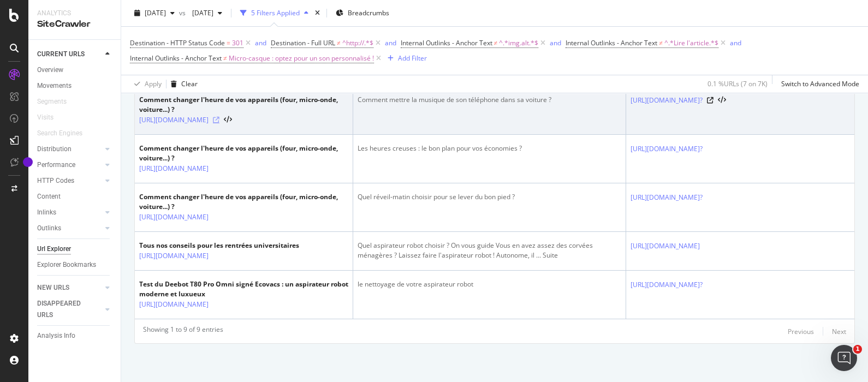
click at [219, 123] on icon at bounding box center [216, 120] width 7 height 7
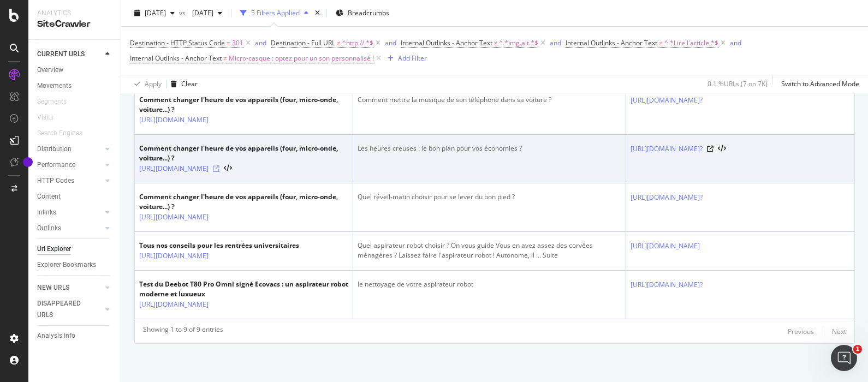
click at [219, 172] on icon at bounding box center [216, 168] width 7 height 7
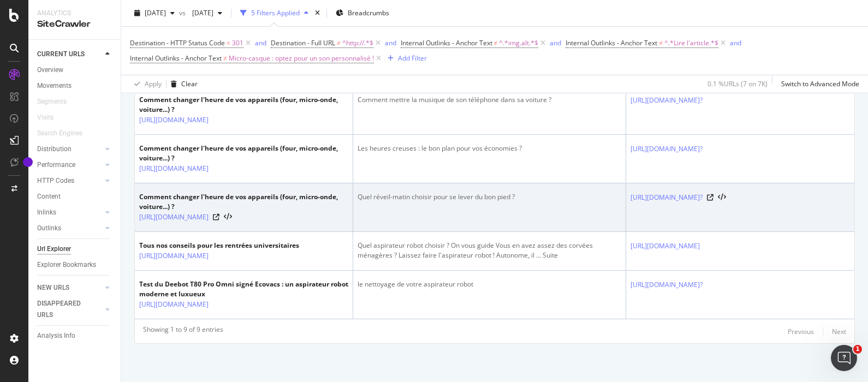
scroll to position [636, 0]
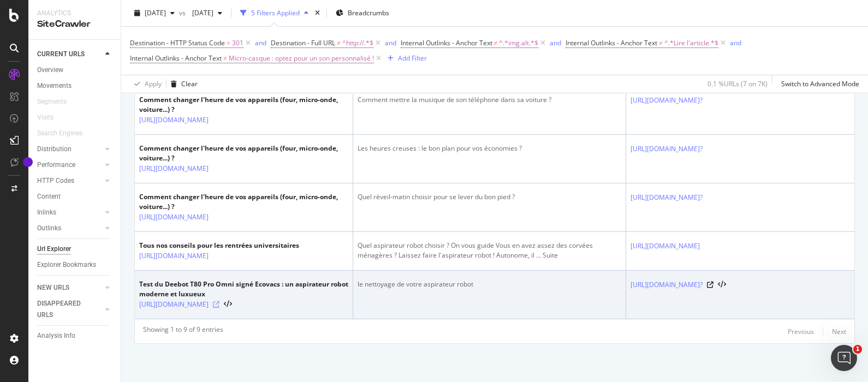
click at [219, 301] on icon at bounding box center [216, 304] width 7 height 7
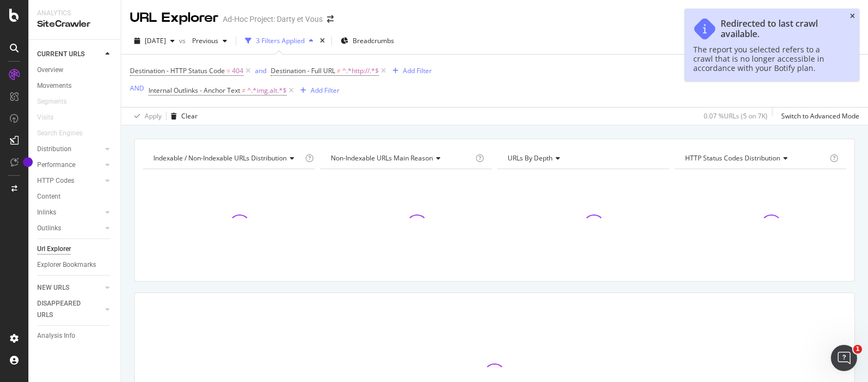
click at [851, 16] on icon "close toast" at bounding box center [852, 16] width 5 height 7
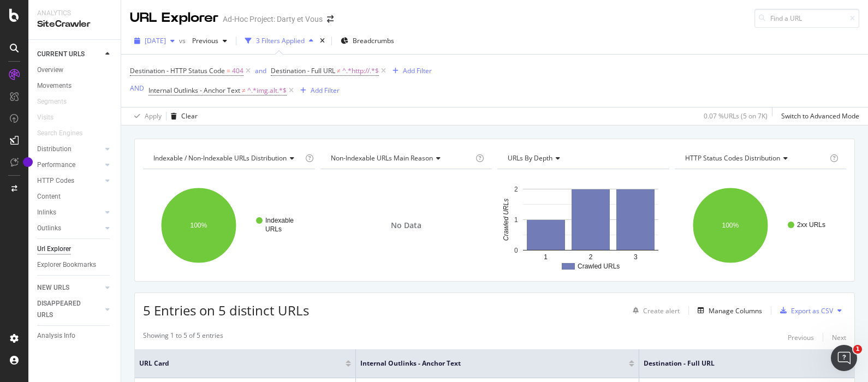
click at [156, 37] on span "[DATE]" at bounding box center [155, 40] width 21 height 9
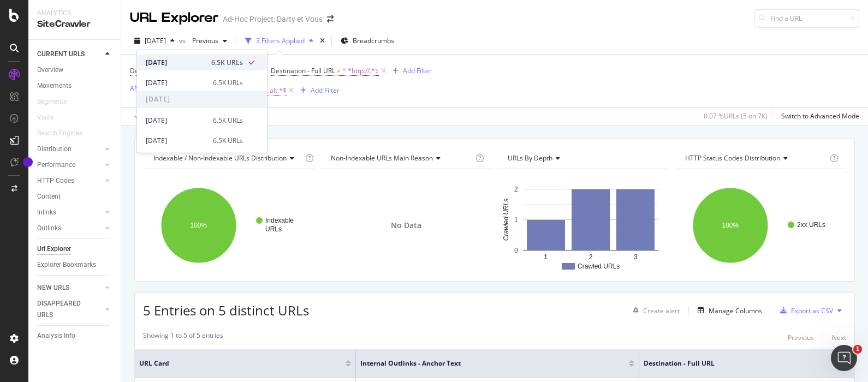
click at [181, 65] on div "[DATE]" at bounding box center [175, 62] width 59 height 10
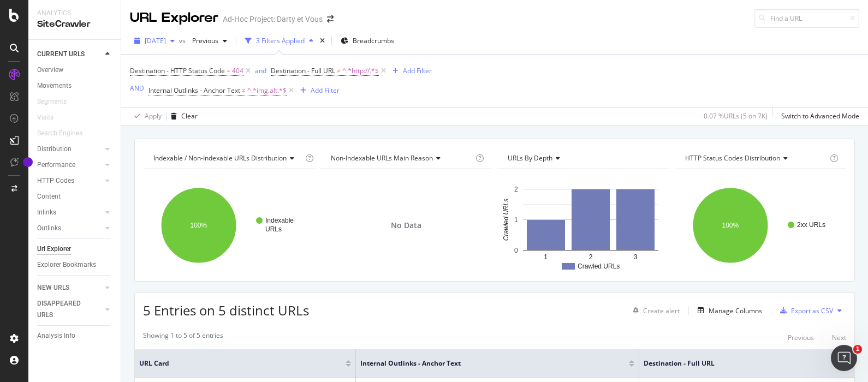
click at [179, 35] on div "[DATE]" at bounding box center [154, 41] width 49 height 16
click at [166, 41] on span "[DATE]" at bounding box center [155, 40] width 21 height 9
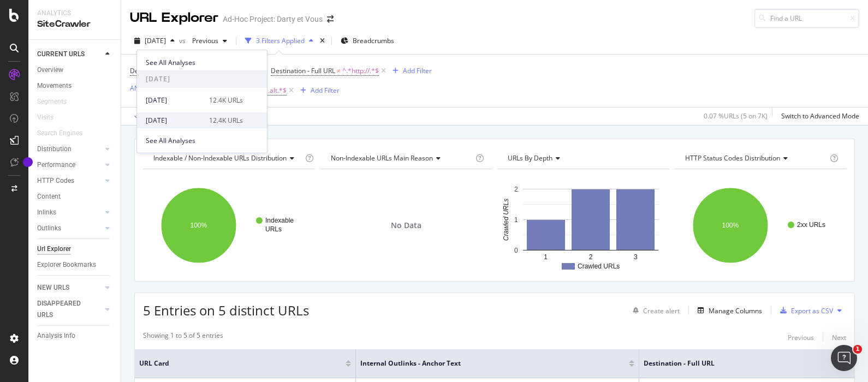
click at [202, 117] on div "[DATE] 12.4K URLs" at bounding box center [194, 120] width 97 height 10
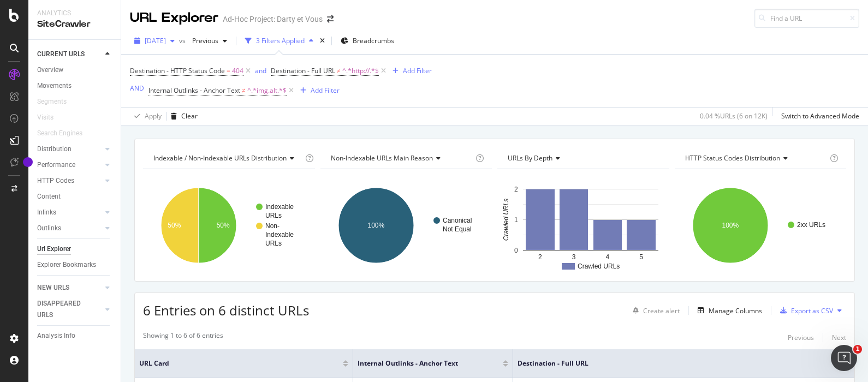
click at [166, 42] on span "[DATE]" at bounding box center [155, 40] width 21 height 9
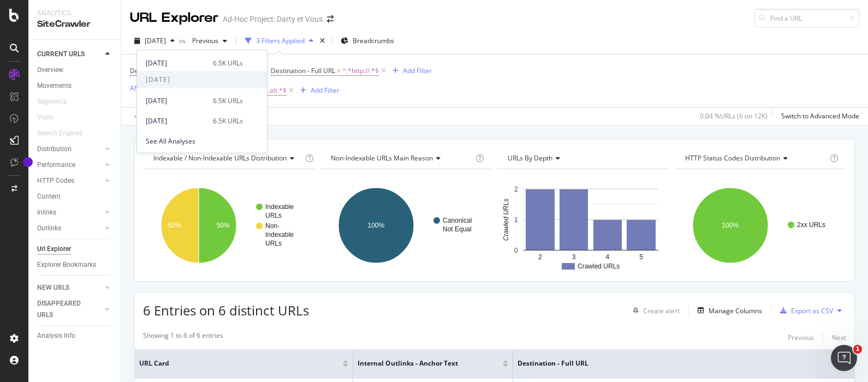
scroll to position [117, 0]
click at [185, 119] on div "[DATE]" at bounding box center [176, 121] width 61 height 10
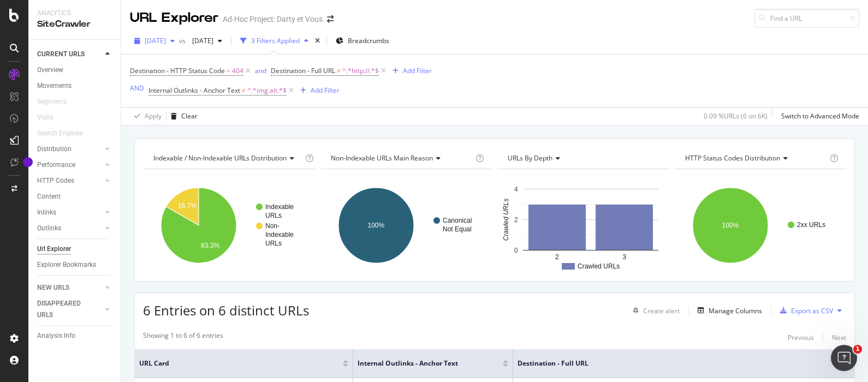
click at [164, 38] on span "[DATE]" at bounding box center [155, 40] width 21 height 9
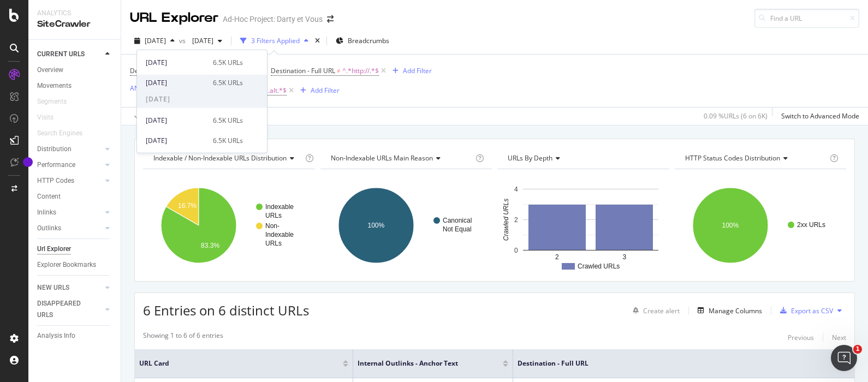
click at [161, 84] on div "[DATE]" at bounding box center [176, 82] width 61 height 10
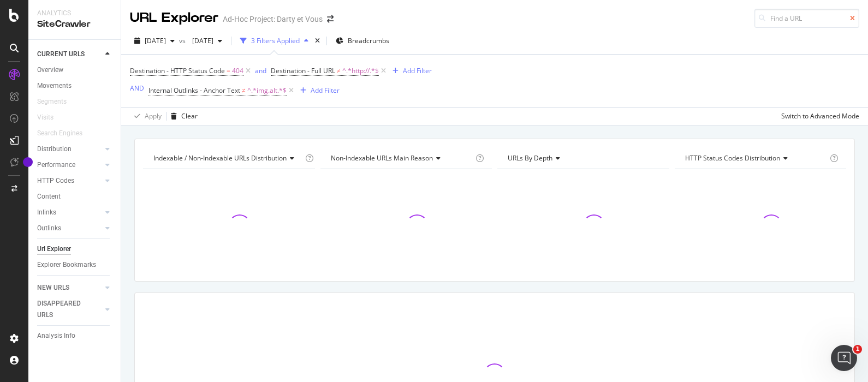
click at [850, 19] on icon at bounding box center [852, 18] width 5 height 7
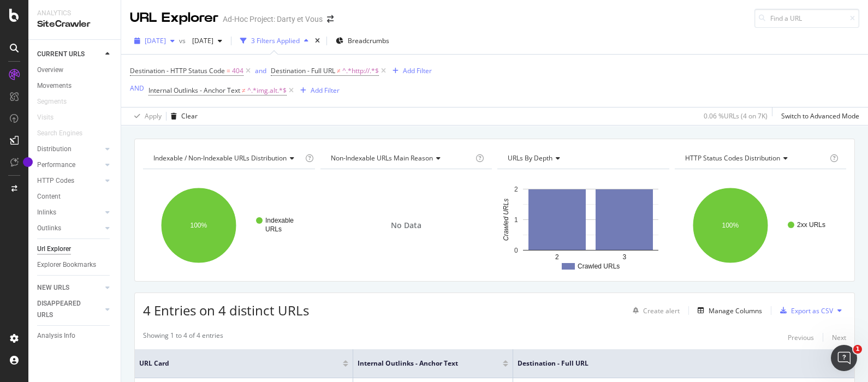
click at [159, 36] on span "[DATE]" at bounding box center [155, 40] width 21 height 9
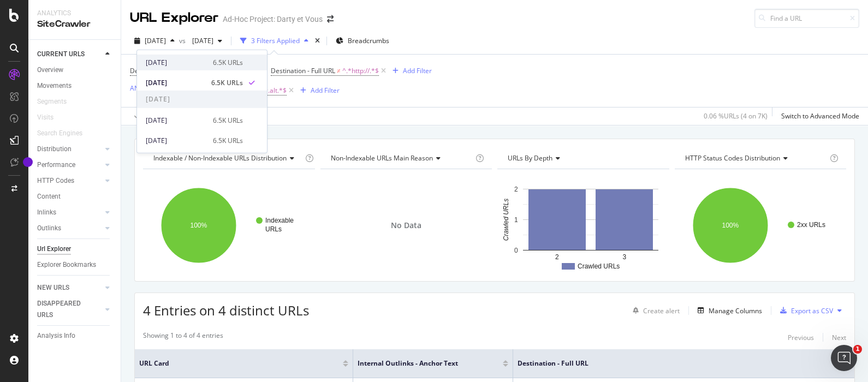
click at [178, 61] on div "[DATE]" at bounding box center [176, 62] width 61 height 10
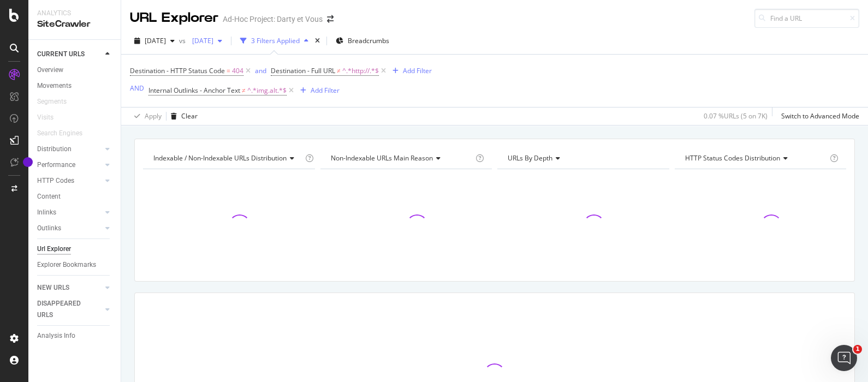
click at [213, 42] on span "[DATE]" at bounding box center [201, 40] width 26 height 9
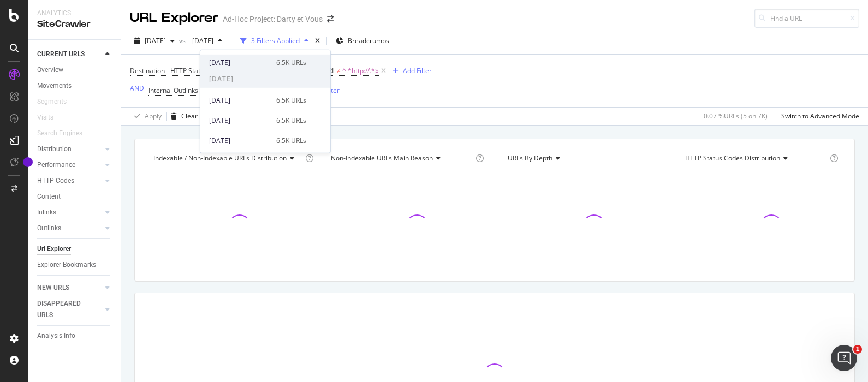
click at [244, 60] on div "[DATE]" at bounding box center [239, 62] width 61 height 10
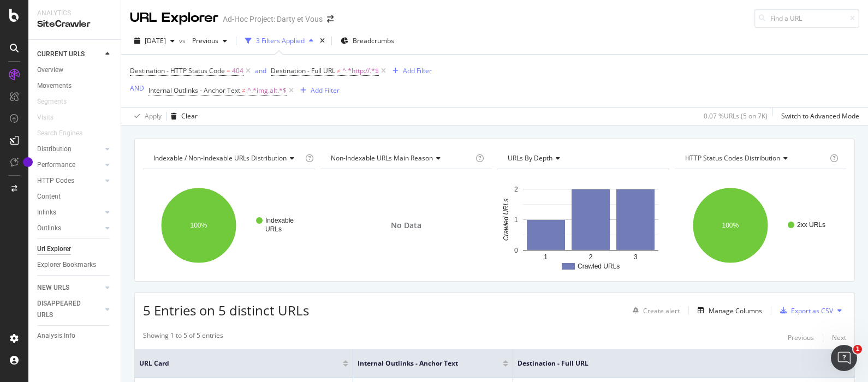
drag, startPoint x: 425, startPoint y: 1, endPoint x: 320, endPoint y: 161, distance: 191.9
click at [320, 161] on div "Non-Indexable URLs Main Reason Chart (by Value) Table Expand Export as CSV Expo…" at bounding box center [406, 158] width 172 height 22
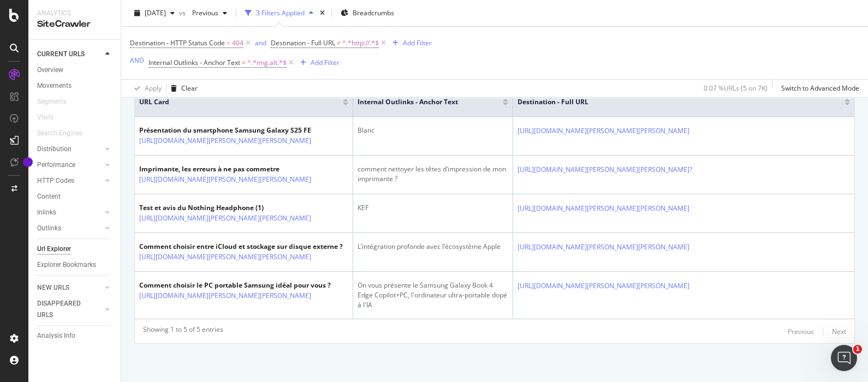
scroll to position [146, 0]
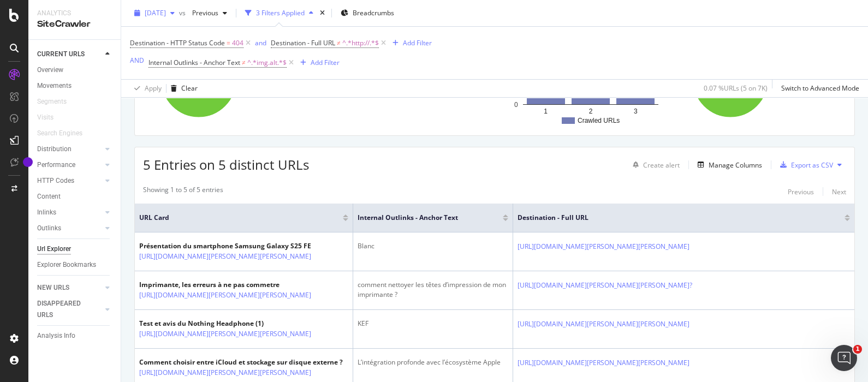
click at [166, 13] on span "[DATE]" at bounding box center [155, 12] width 21 height 9
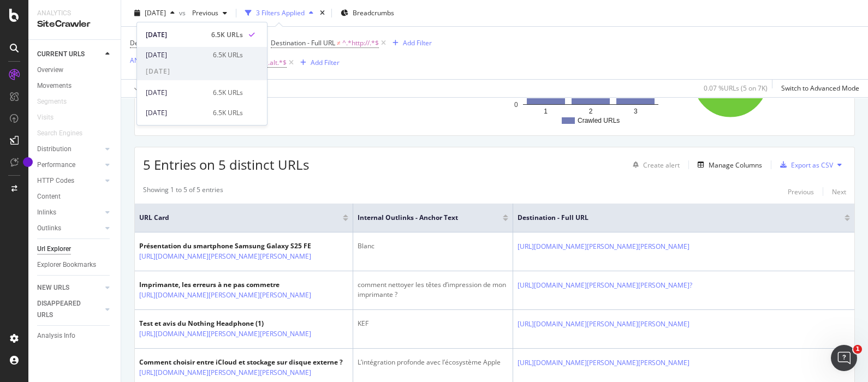
click at [181, 57] on div "[DATE]" at bounding box center [176, 55] width 61 height 10
